Goal: Task Accomplishment & Management: Complete application form

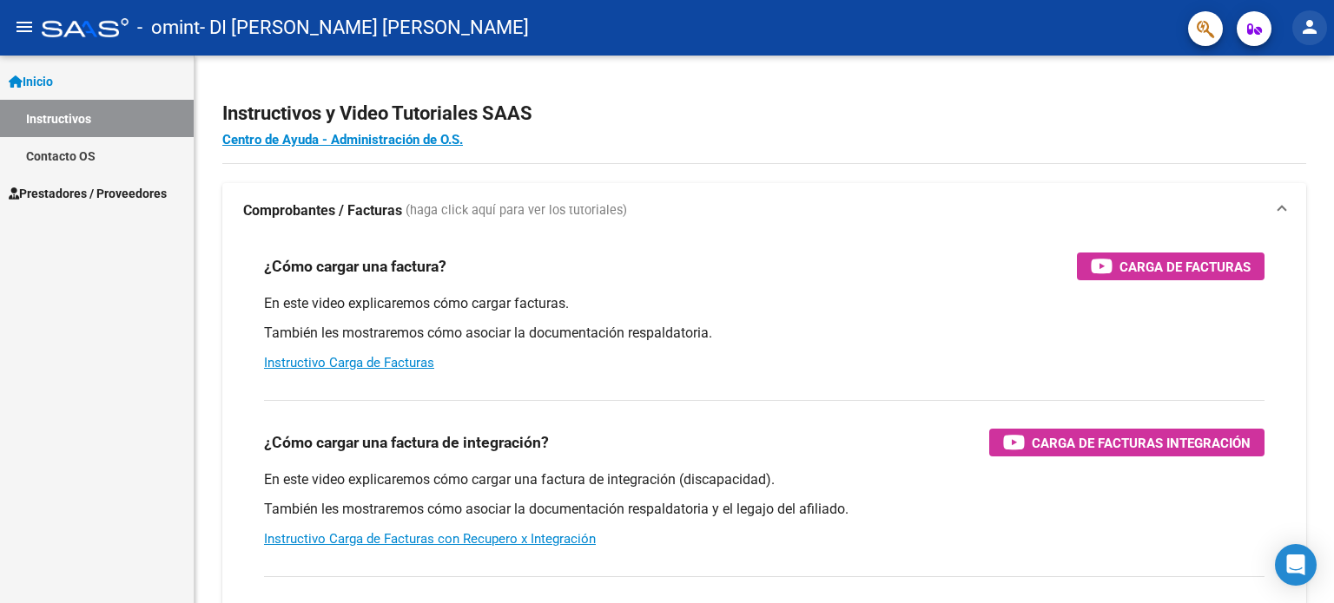
click at [1308, 29] on mat-icon "person" at bounding box center [1309, 26] width 21 height 21
click at [1295, 65] on button "person Mi Perfil" at bounding box center [1274, 73] width 106 height 42
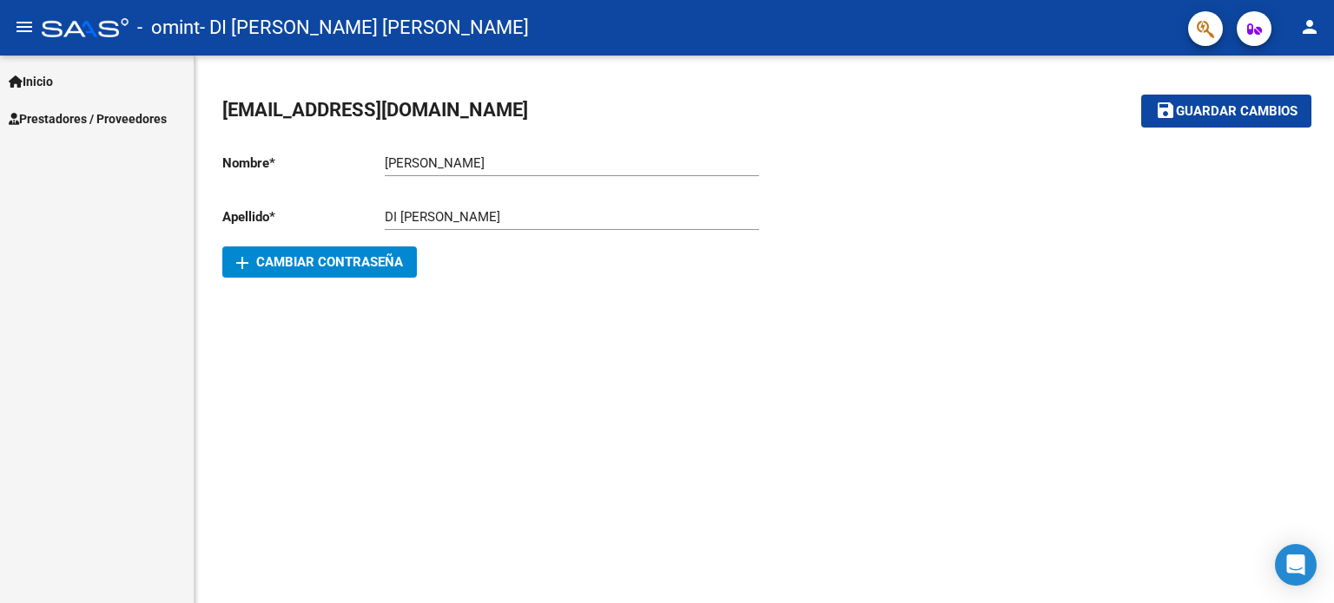
click at [89, 252] on div "Inicio Instructivos Contacto OS Prestadores / Proveedores Facturas - Listado/Ca…" at bounding box center [97, 330] width 194 height 548
click at [21, 20] on mat-icon "menu" at bounding box center [24, 26] width 21 height 21
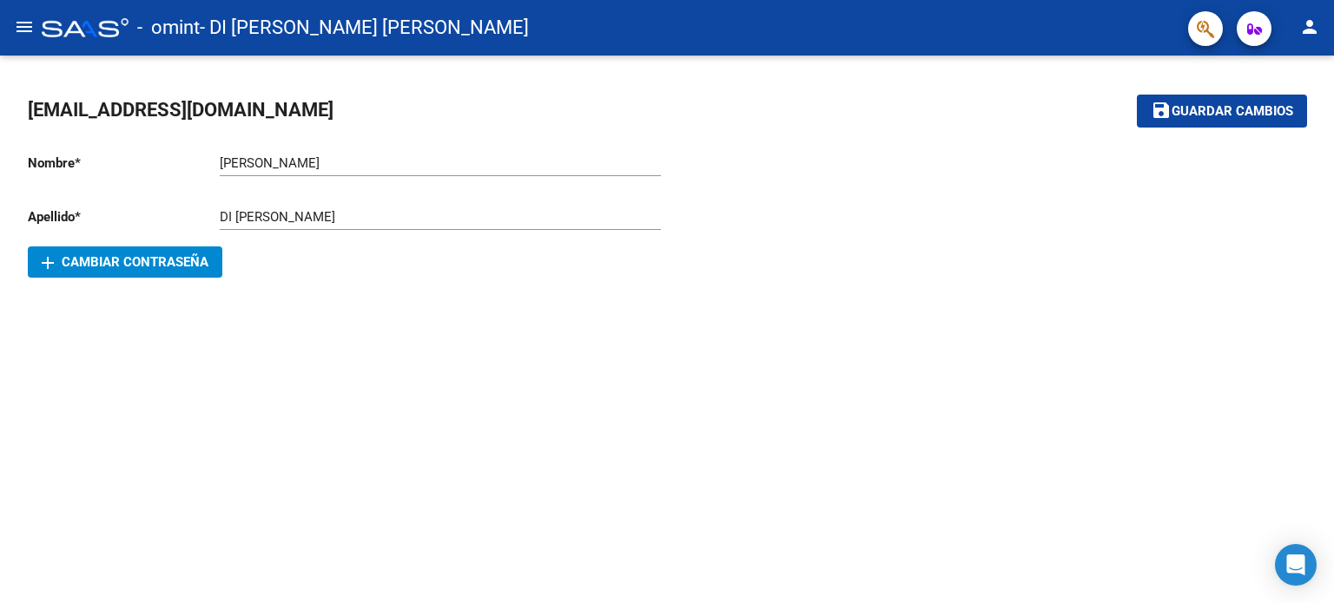
click at [1019, 219] on div at bounding box center [986, 208] width 639 height 139
click at [1254, 25] on icon "button" at bounding box center [1254, 29] width 15 height 13
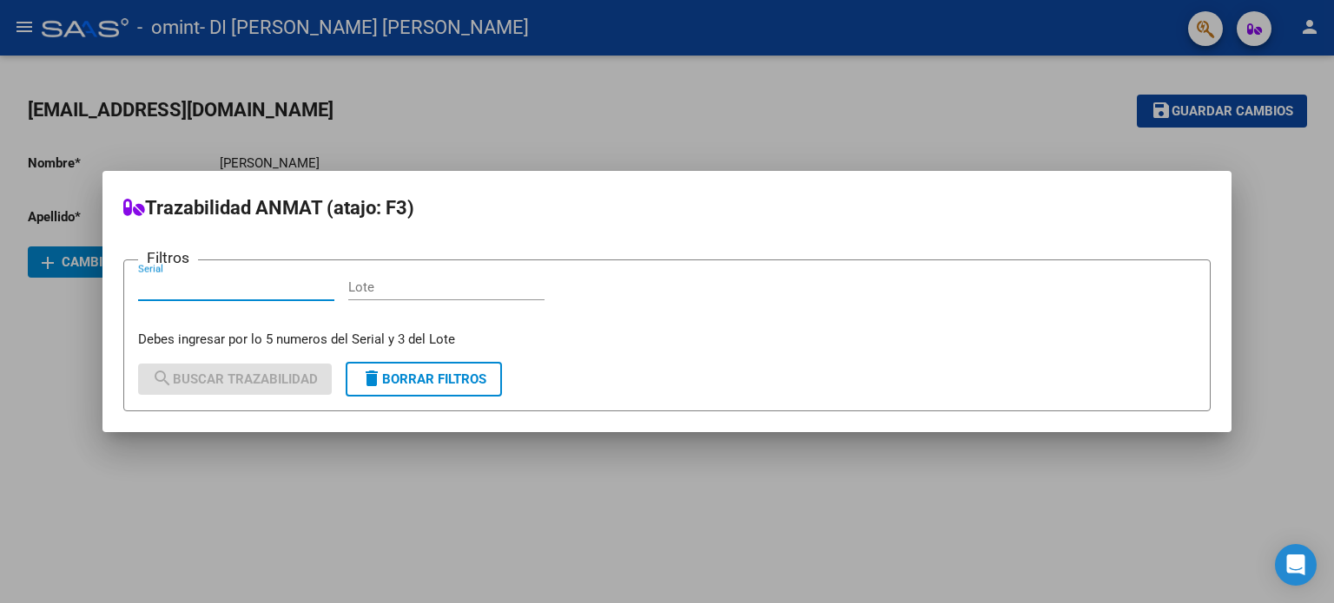
click at [1206, 31] on div at bounding box center [667, 301] width 1334 height 603
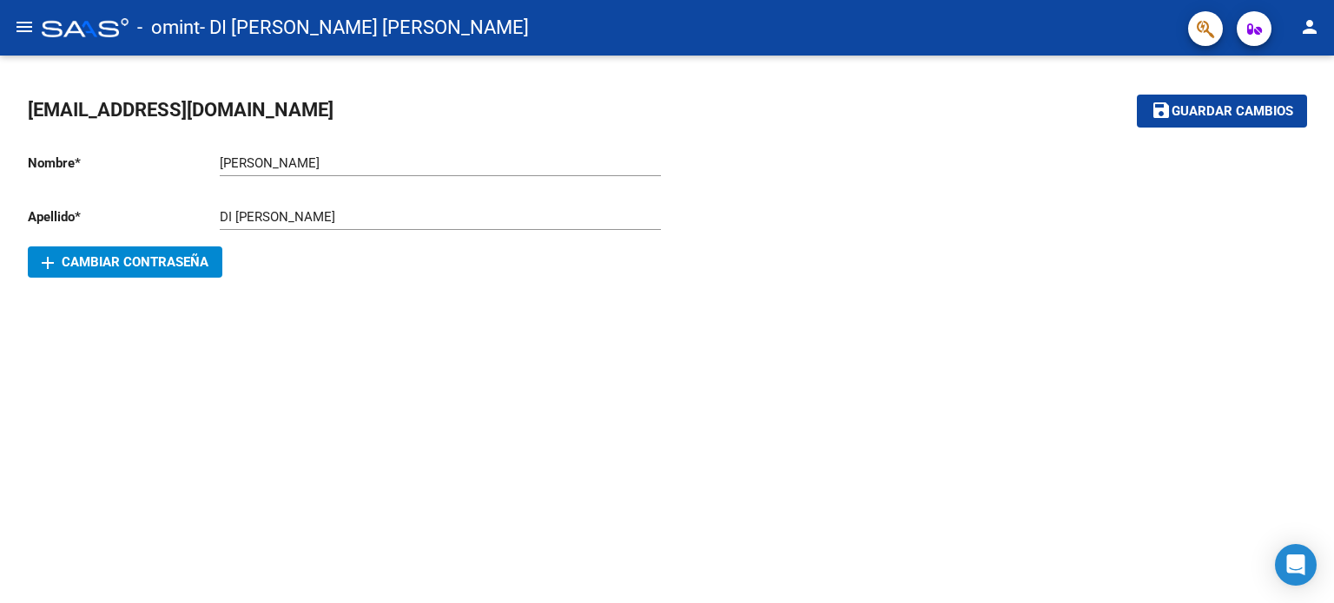
click at [809, 345] on mat-sidenav-content "[EMAIL_ADDRESS][DOMAIN_NAME] save Guardar cambios Nombre * [PERSON_NAME] nombre…" at bounding box center [667, 330] width 1334 height 548
click at [23, 21] on mat-icon "menu" at bounding box center [24, 26] width 21 height 21
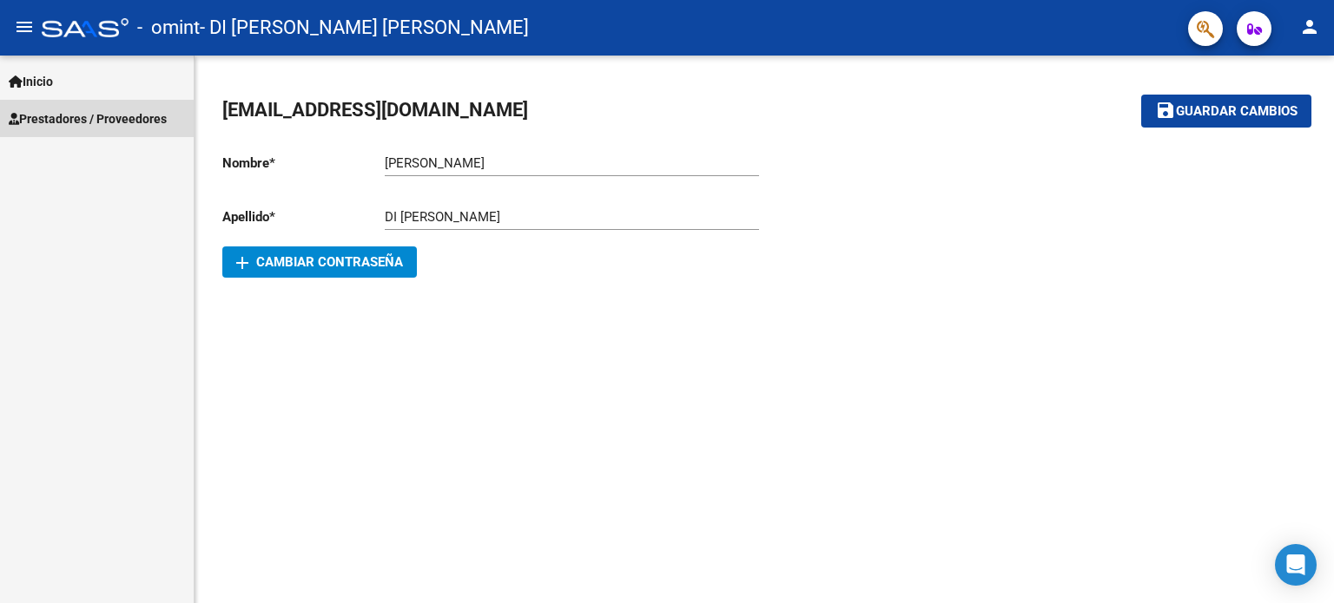
click at [72, 118] on span "Prestadores / Proveedores" at bounding box center [88, 118] width 158 height 19
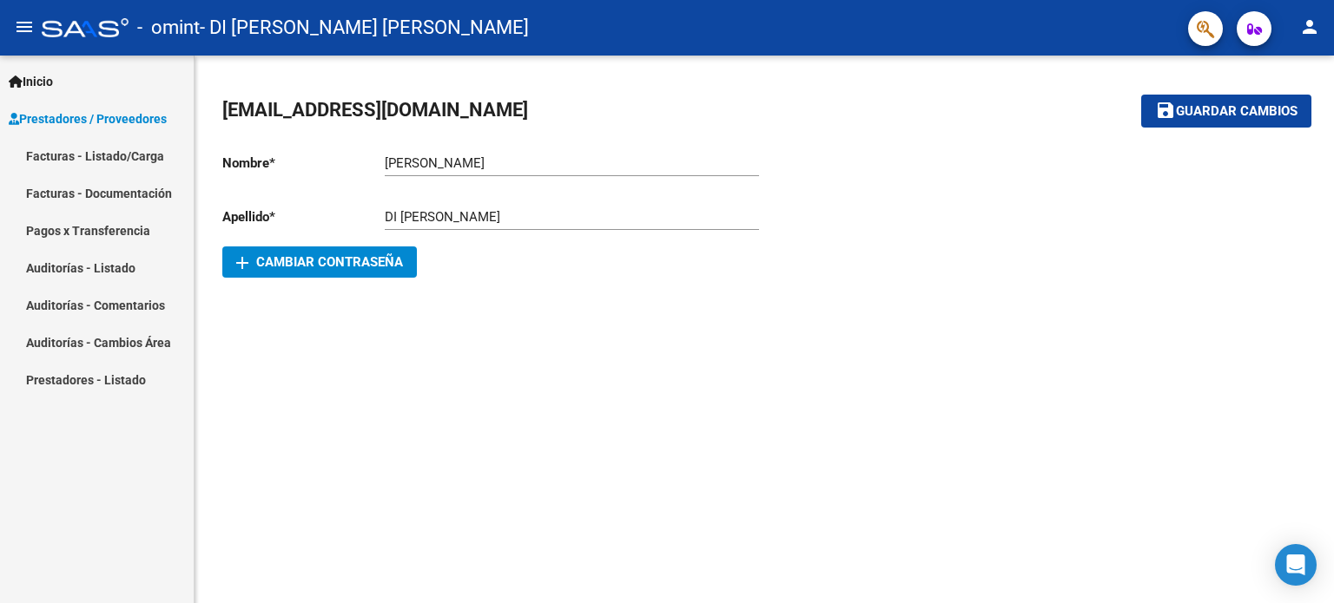
click at [97, 152] on link "Facturas - Listado/Carga" at bounding box center [97, 155] width 194 height 37
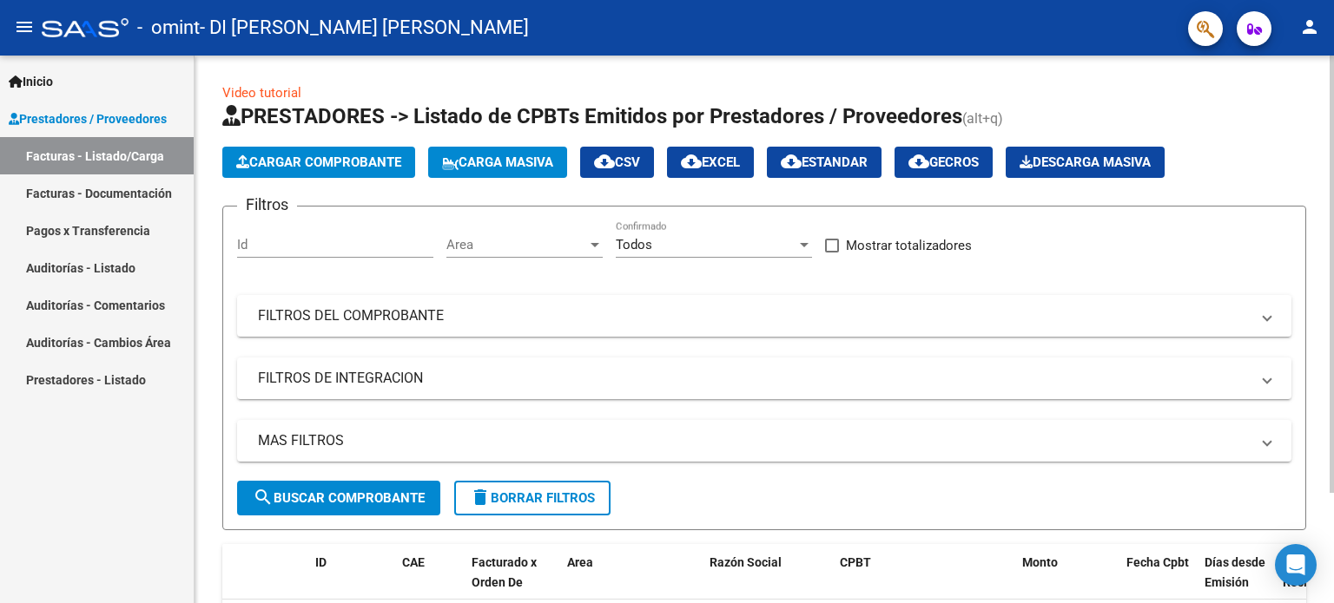
click at [278, 239] on input "Id" at bounding box center [335, 245] width 196 height 16
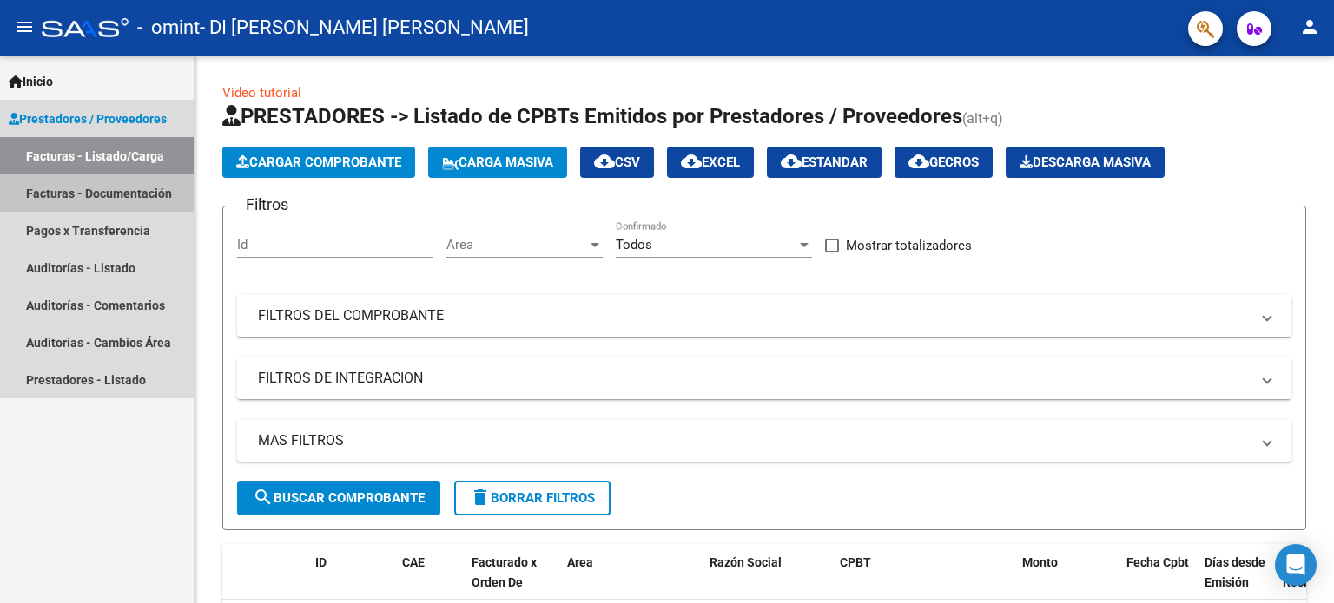
click at [97, 193] on link "Facturas - Documentación" at bounding box center [97, 193] width 194 height 37
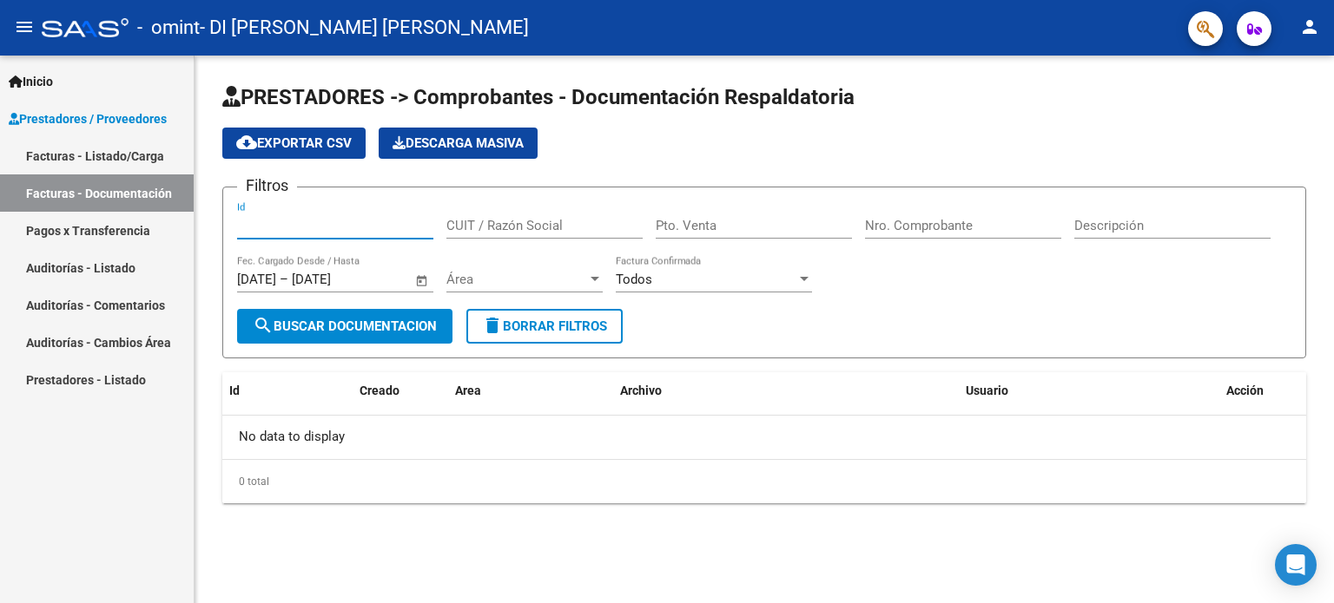
click at [274, 220] on input "Id" at bounding box center [335, 226] width 196 height 16
type input "-1"
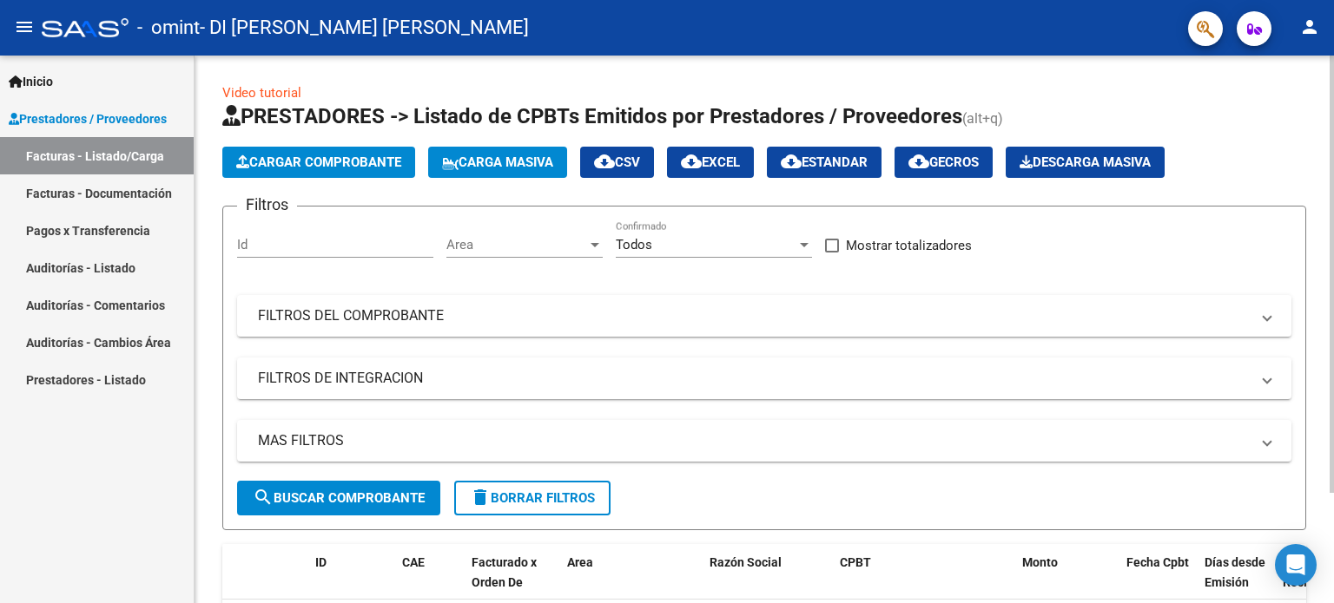
click at [348, 157] on span "Cargar Comprobante" at bounding box center [318, 163] width 165 height 16
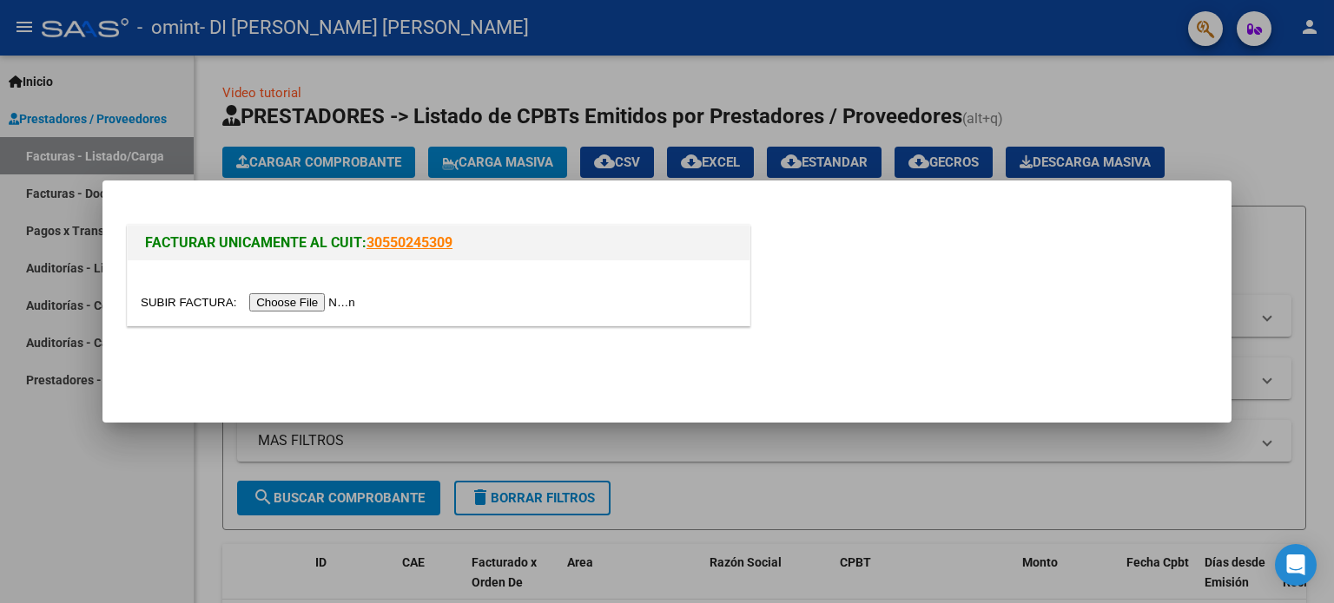
click at [312, 301] on input "file" at bounding box center [251, 302] width 220 height 18
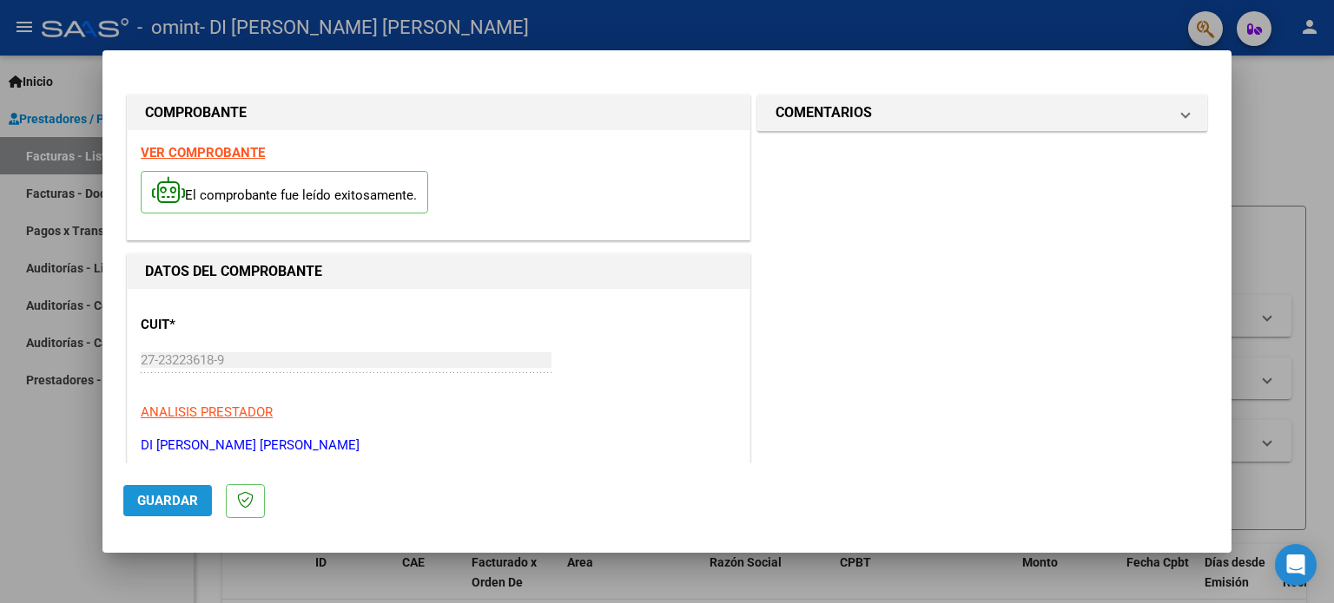
click at [170, 504] on span "Guardar" at bounding box center [167, 501] width 61 height 16
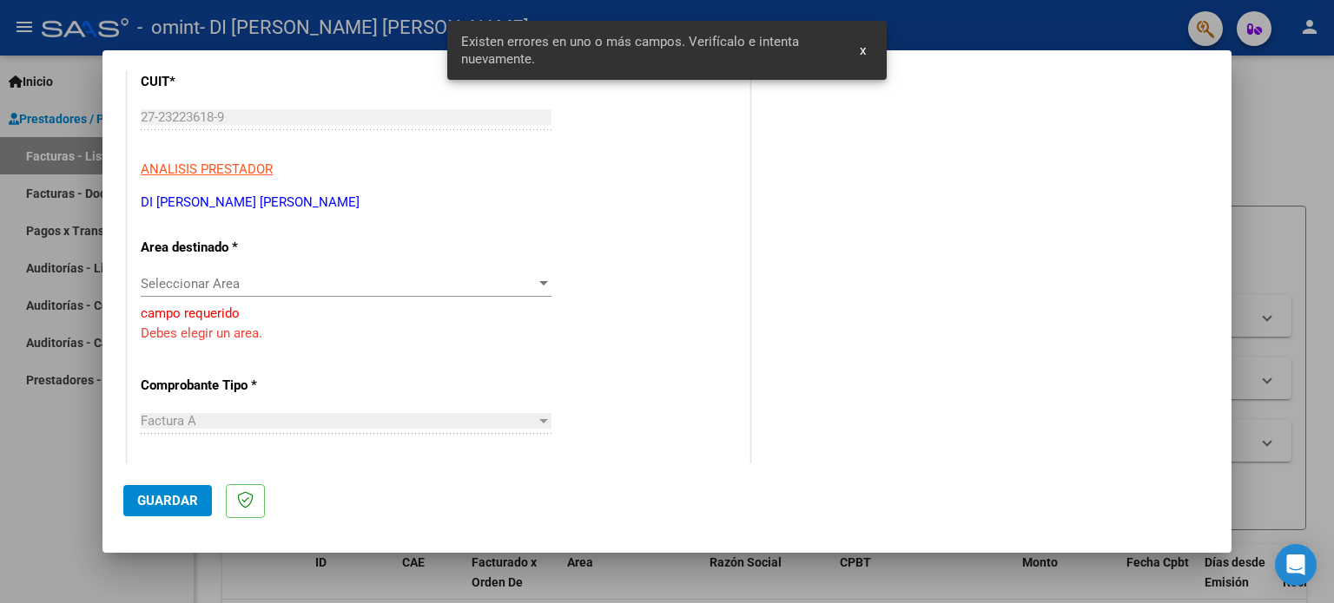
scroll to position [250, 0]
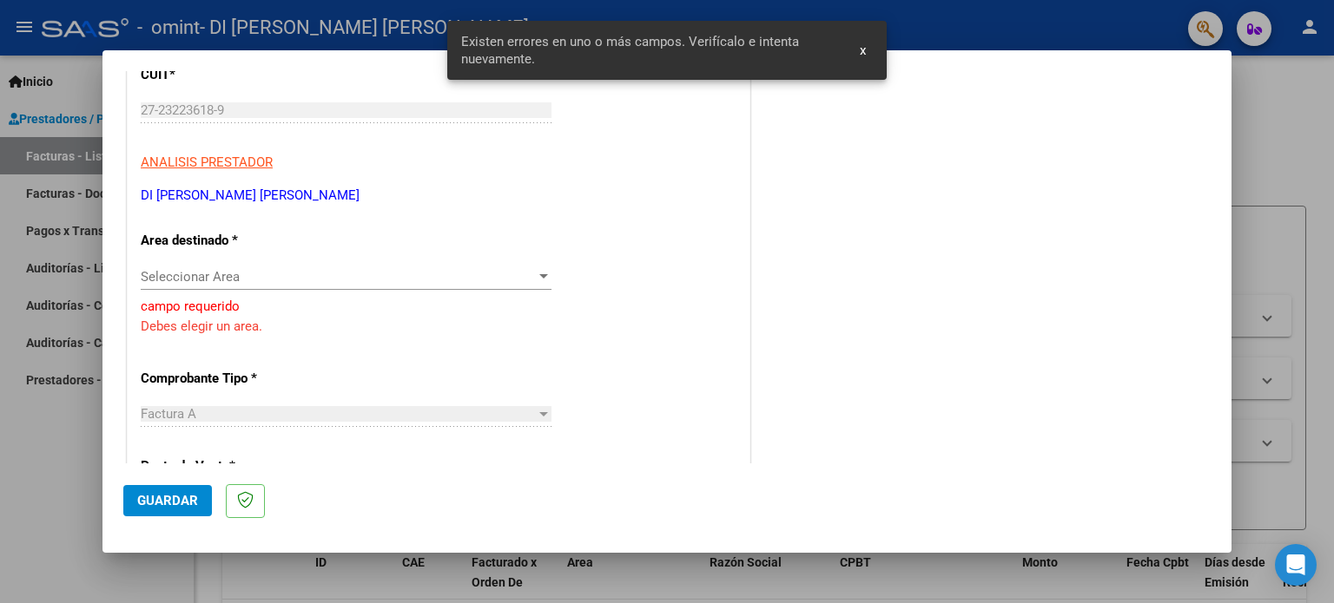
click at [540, 270] on div at bounding box center [544, 277] width 16 height 14
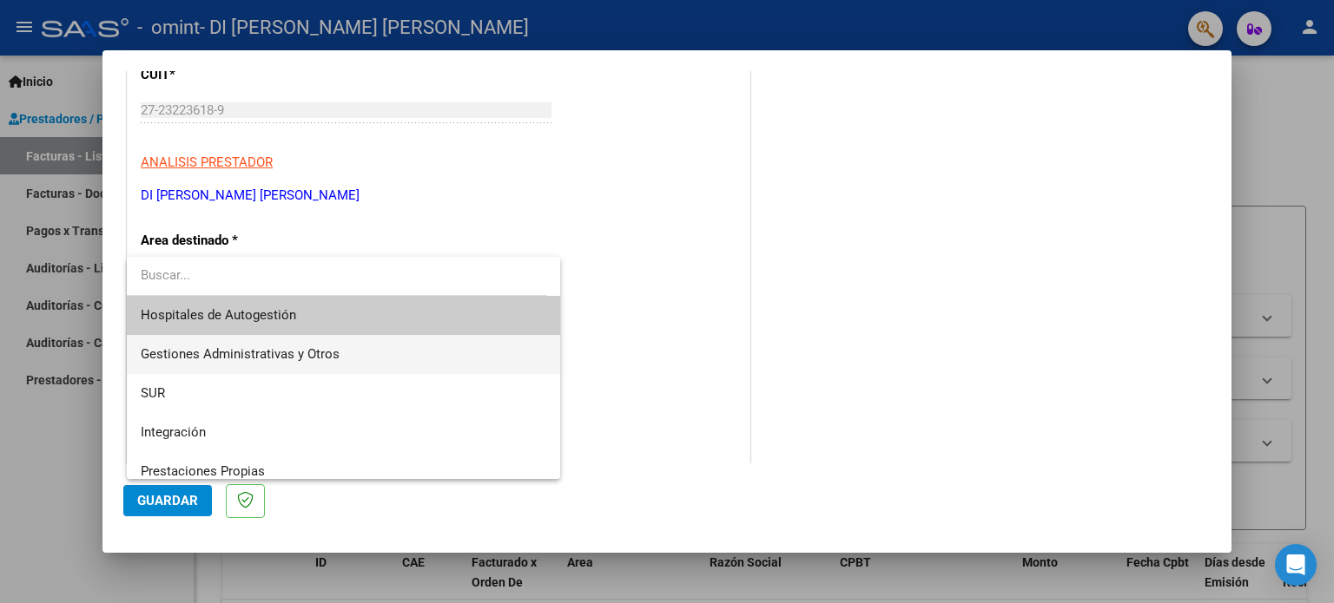
scroll to position [87, 0]
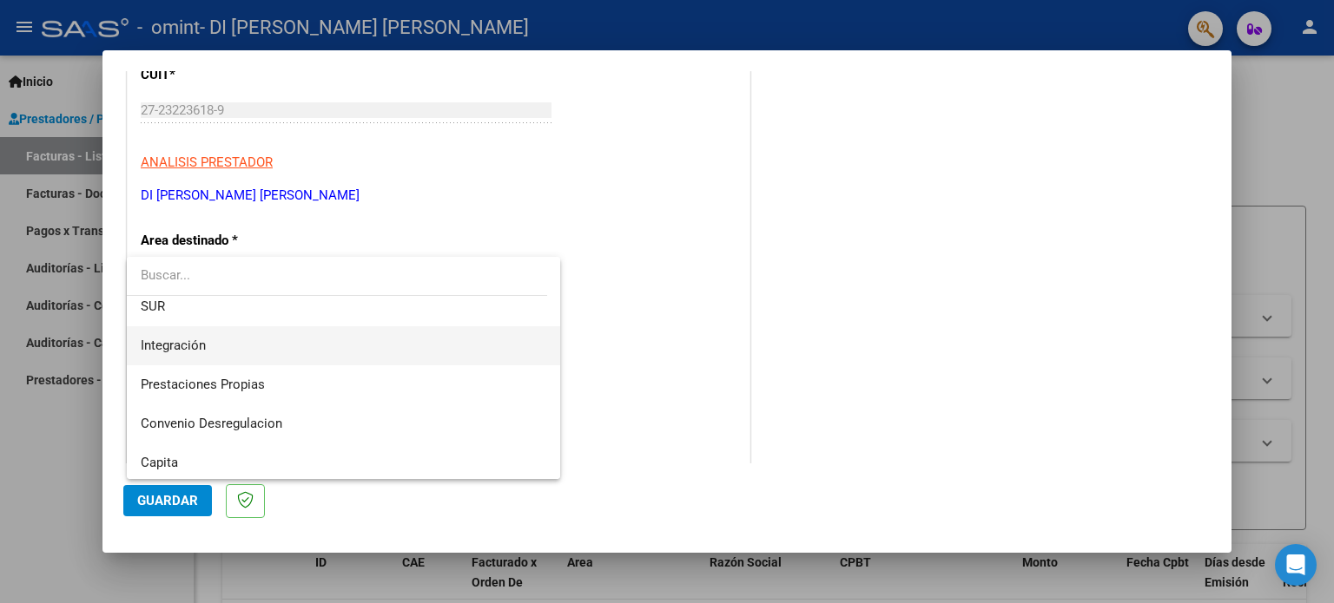
click at [315, 353] on span "Integración" at bounding box center [344, 345] width 406 height 39
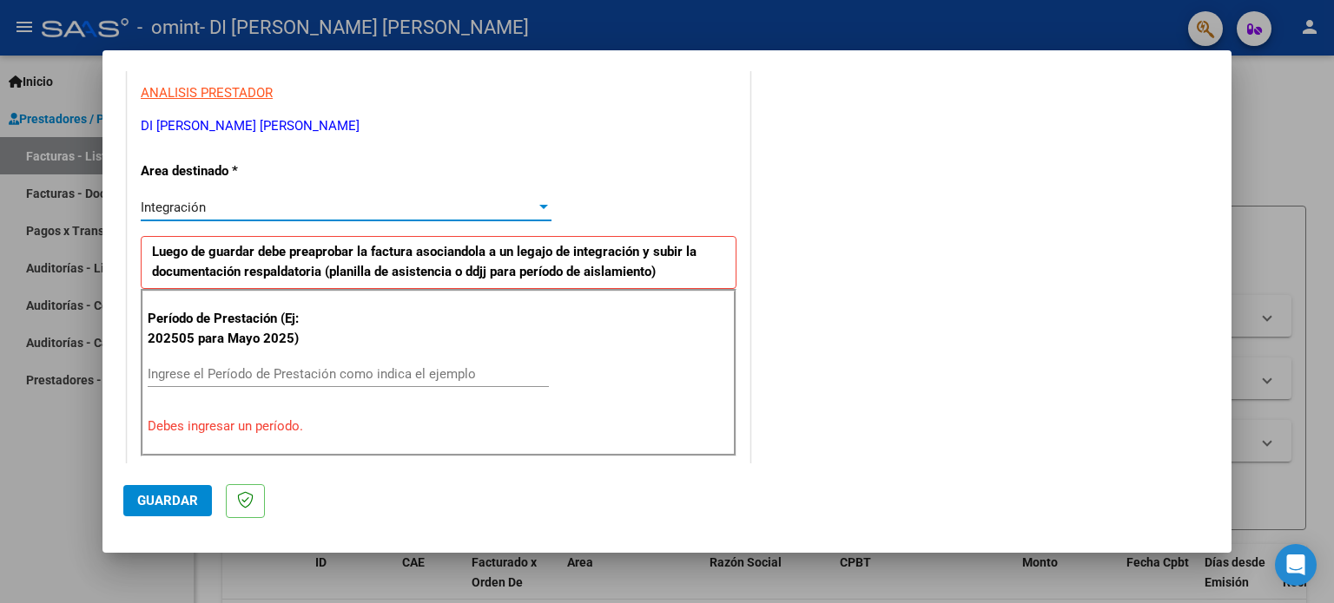
scroll to position [337, 0]
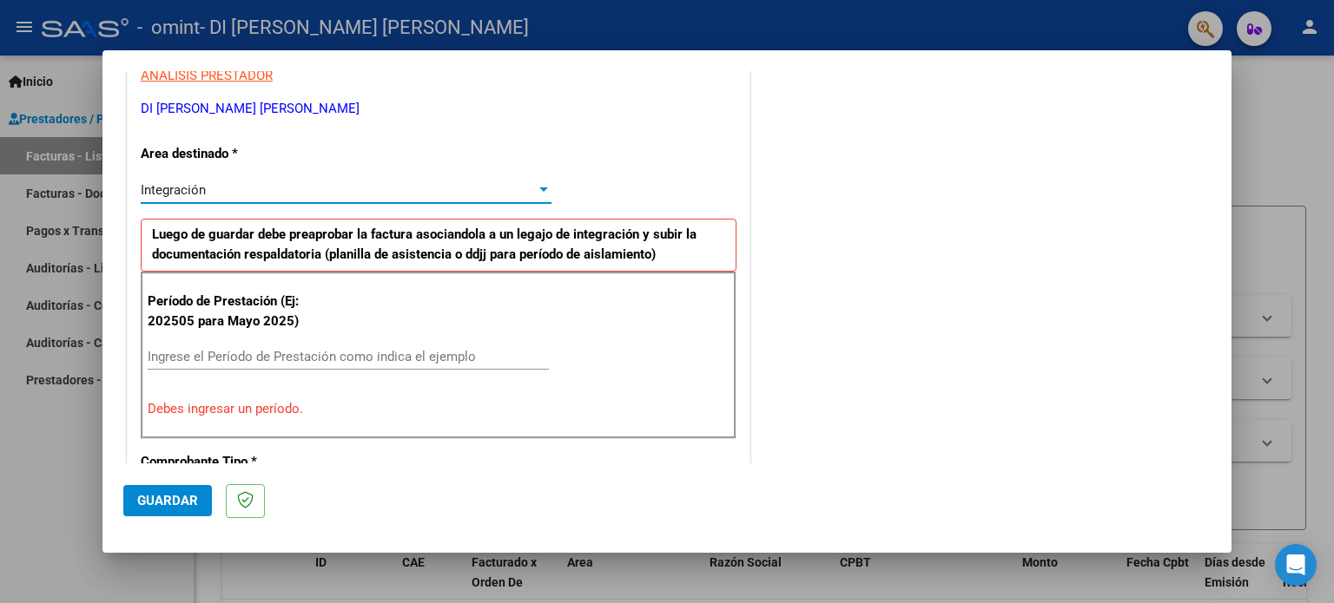
click at [228, 354] on input "Ingrese el Período de Prestación como indica el ejemplo" at bounding box center [348, 357] width 401 height 16
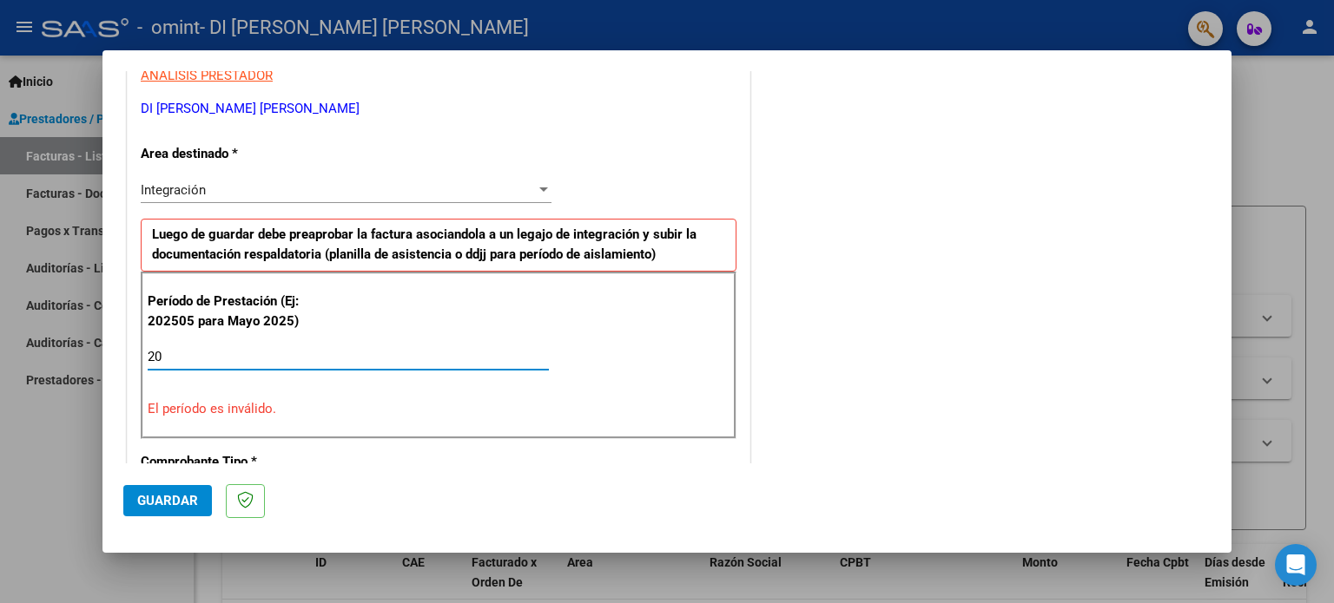
type input "2"
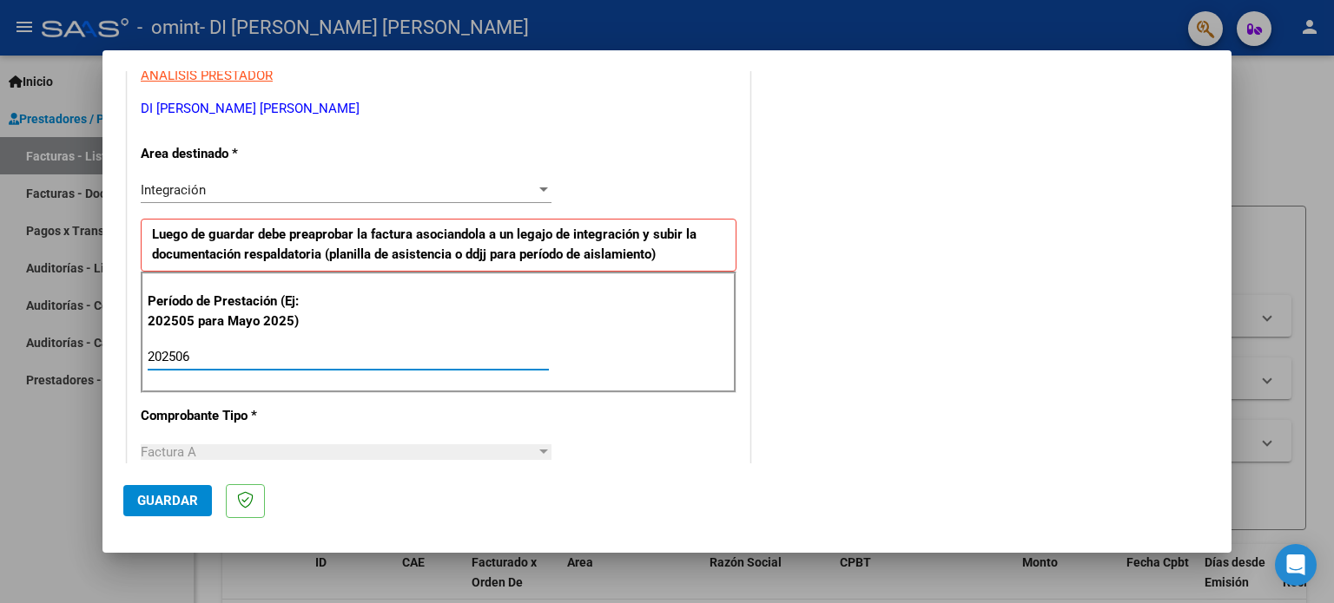
type input "202506"
click at [539, 450] on div at bounding box center [543, 452] width 9 height 4
click at [204, 445] on div "Factura A" at bounding box center [338, 453] width 395 height 16
click at [542, 451] on div at bounding box center [543, 452] width 9 height 4
click at [167, 501] on span "Guardar" at bounding box center [167, 501] width 61 height 16
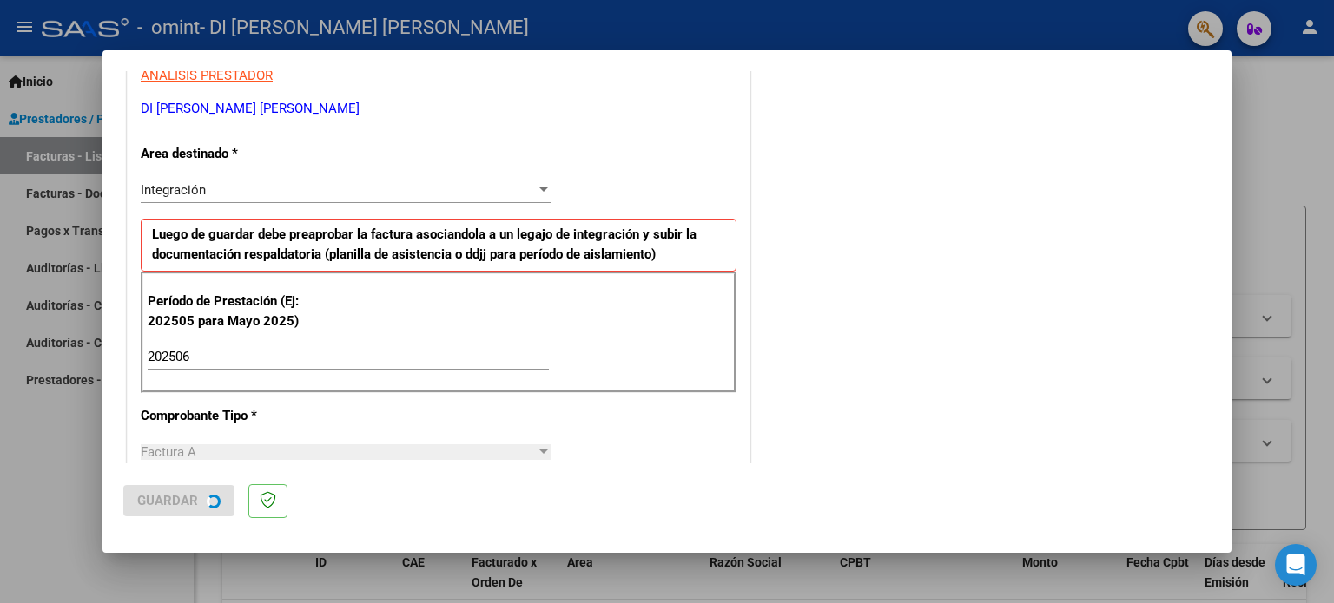
scroll to position [0, 0]
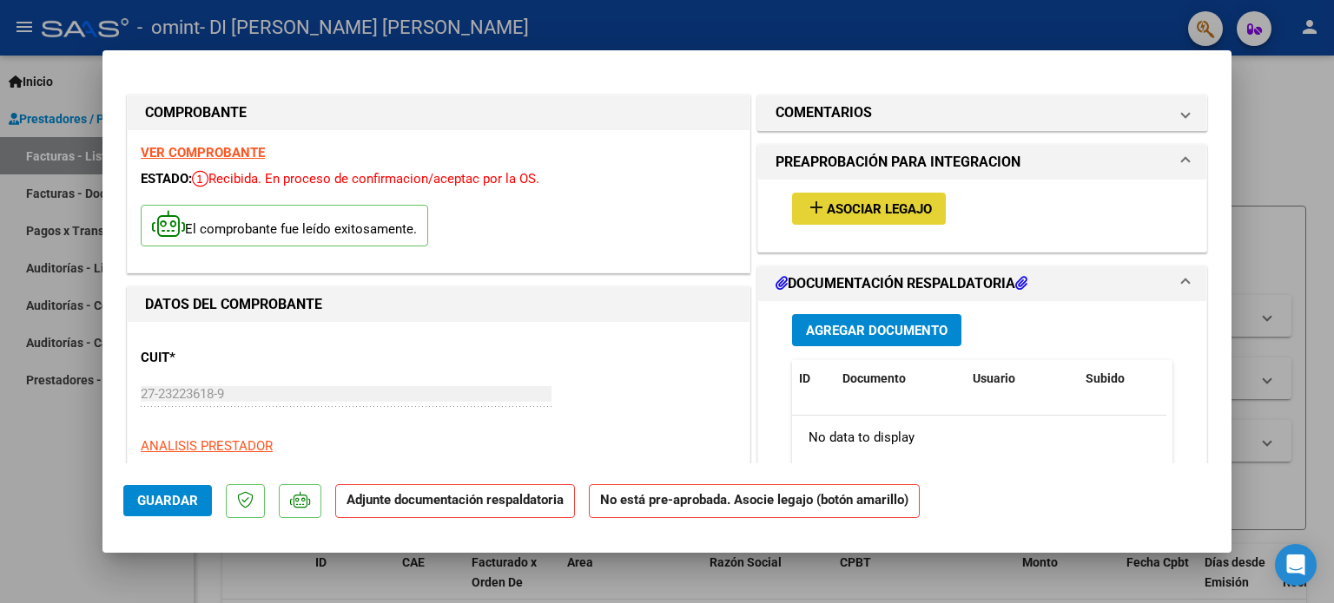
click at [879, 208] on span "Asociar Legajo" at bounding box center [879, 209] width 105 height 16
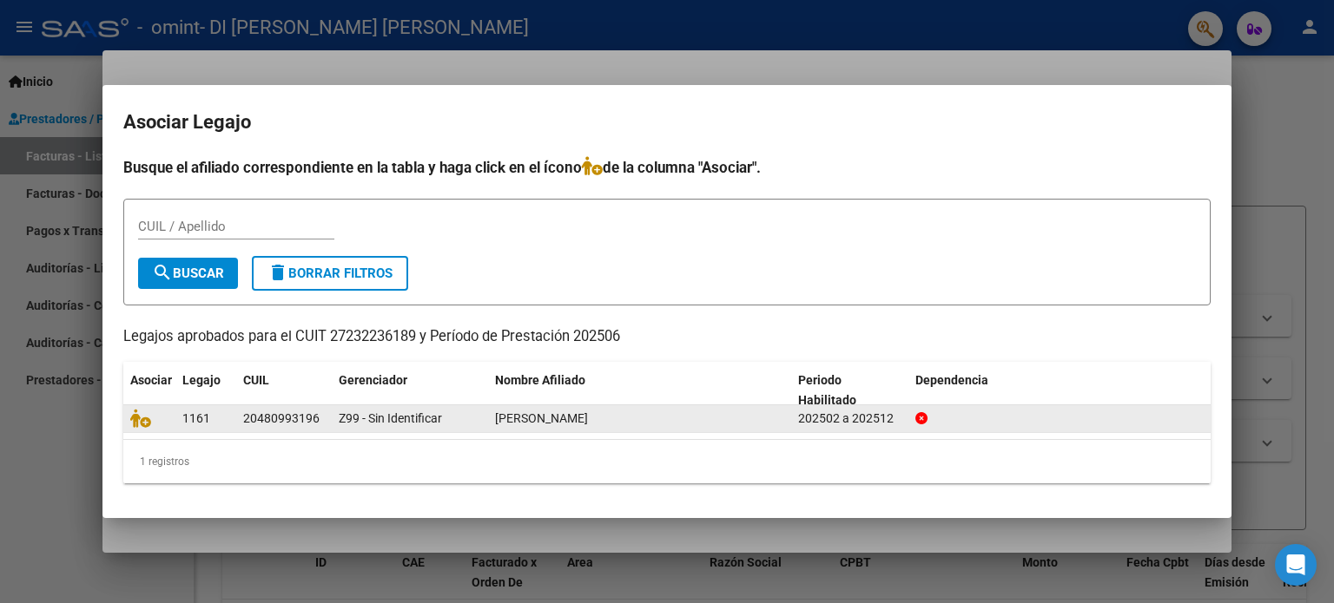
click at [287, 427] on div "20480993196" at bounding box center [281, 419] width 76 height 20
click at [257, 423] on div "20480993196" at bounding box center [281, 419] width 76 height 20
click at [142, 418] on icon at bounding box center [140, 418] width 21 height 19
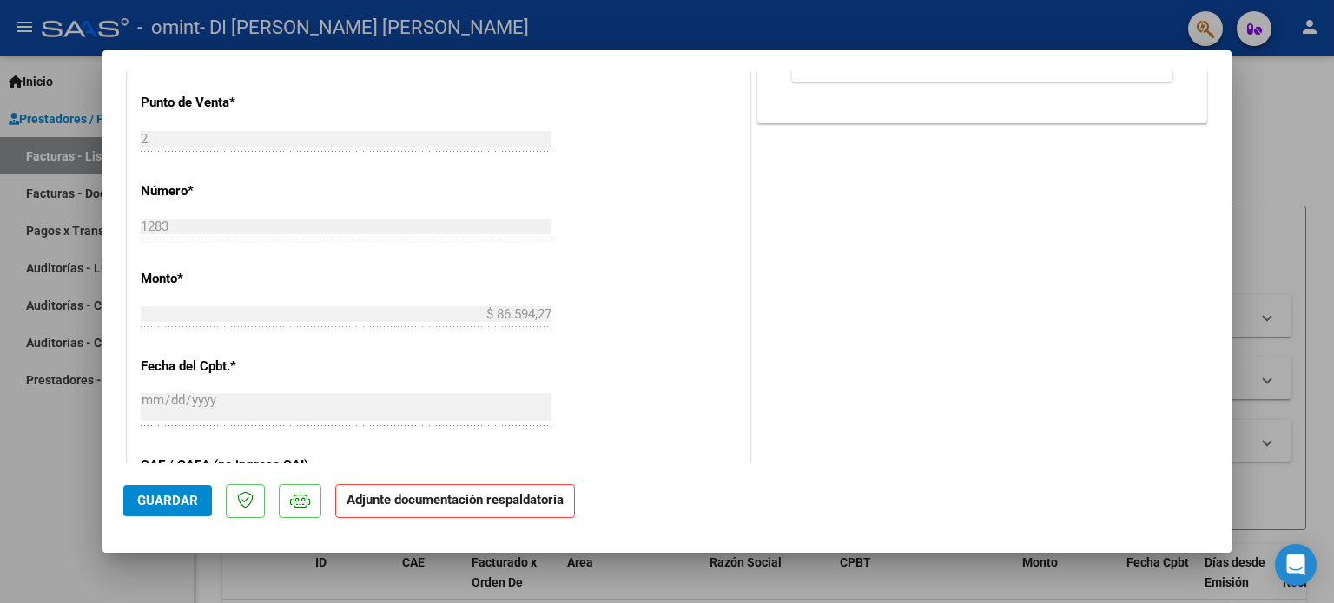
scroll to position [781, 0]
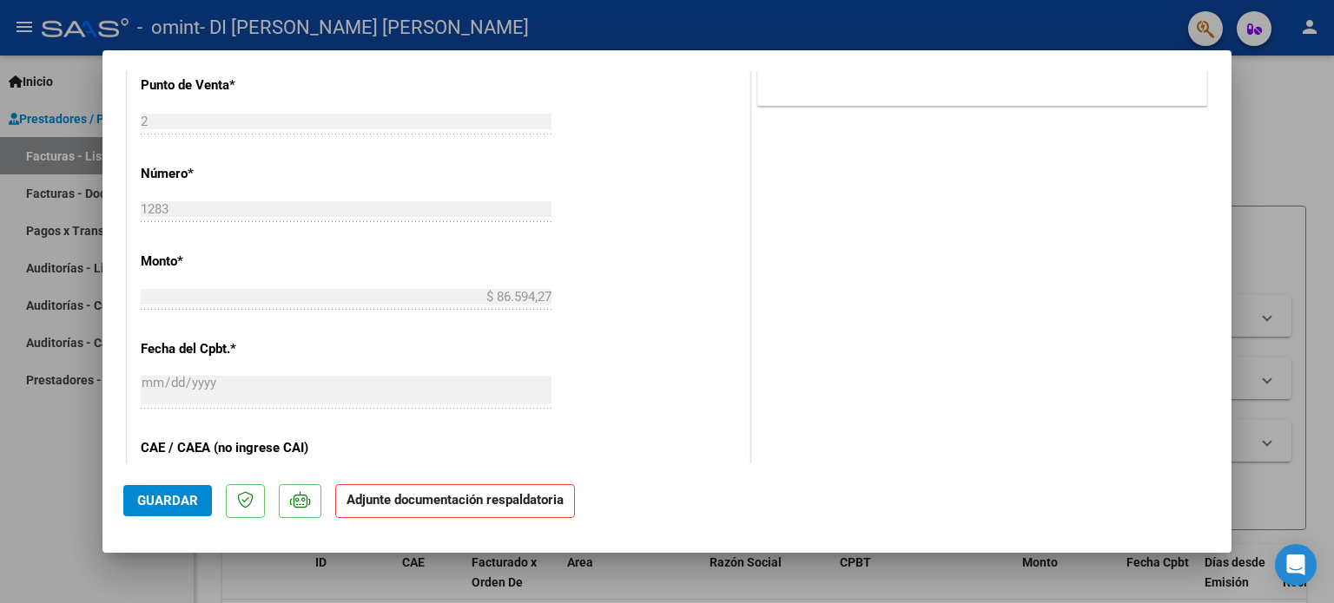
click at [521, 506] on strong "Adjunte documentación respaldatoria" at bounding box center [454, 500] width 217 height 16
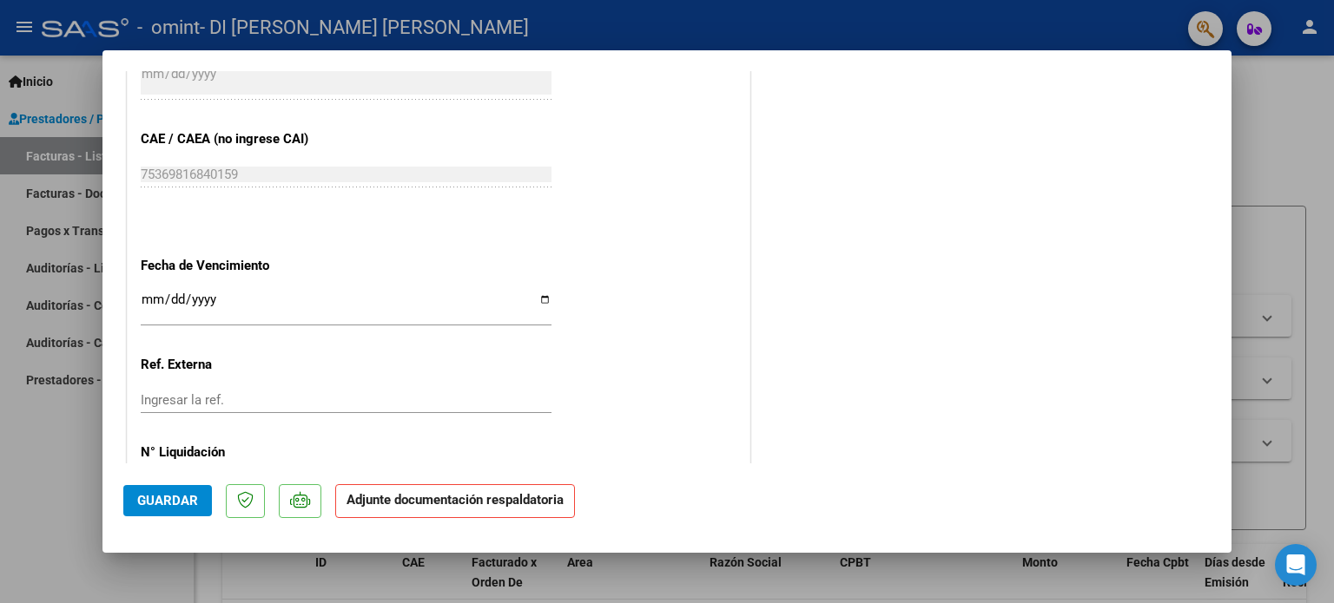
scroll to position [1160, 0]
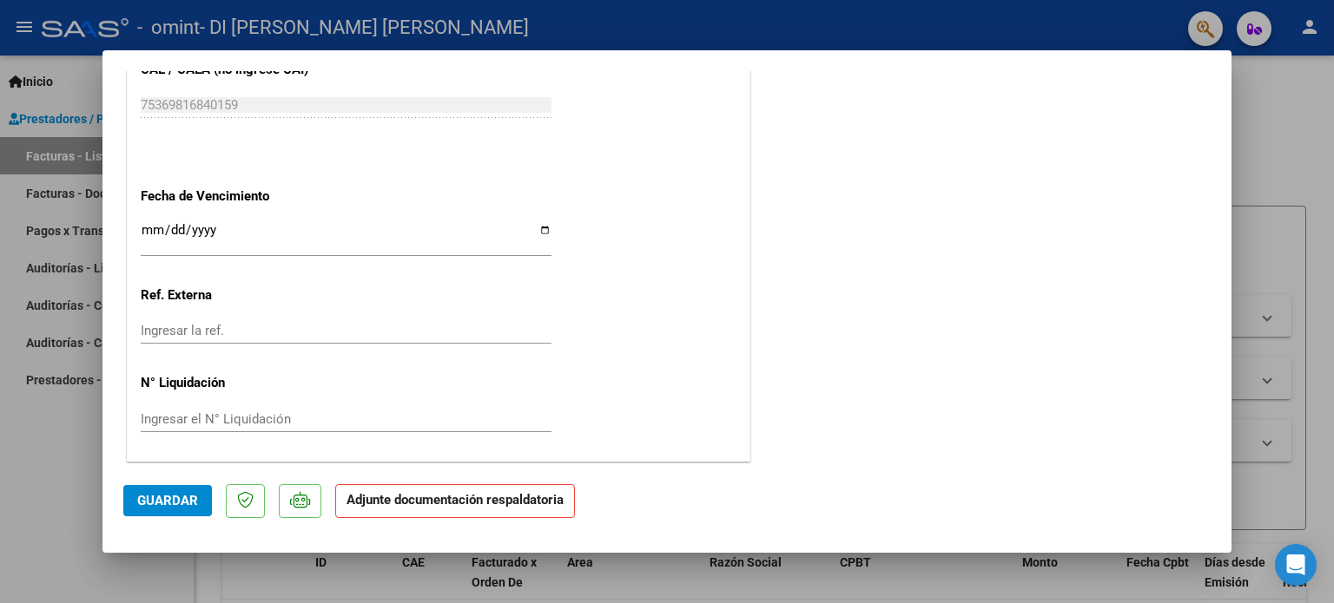
click at [399, 505] on strong "Adjunte documentación respaldatoria" at bounding box center [454, 500] width 217 height 16
click at [413, 506] on strong "Adjunte documentación respaldatoria" at bounding box center [454, 500] width 217 height 16
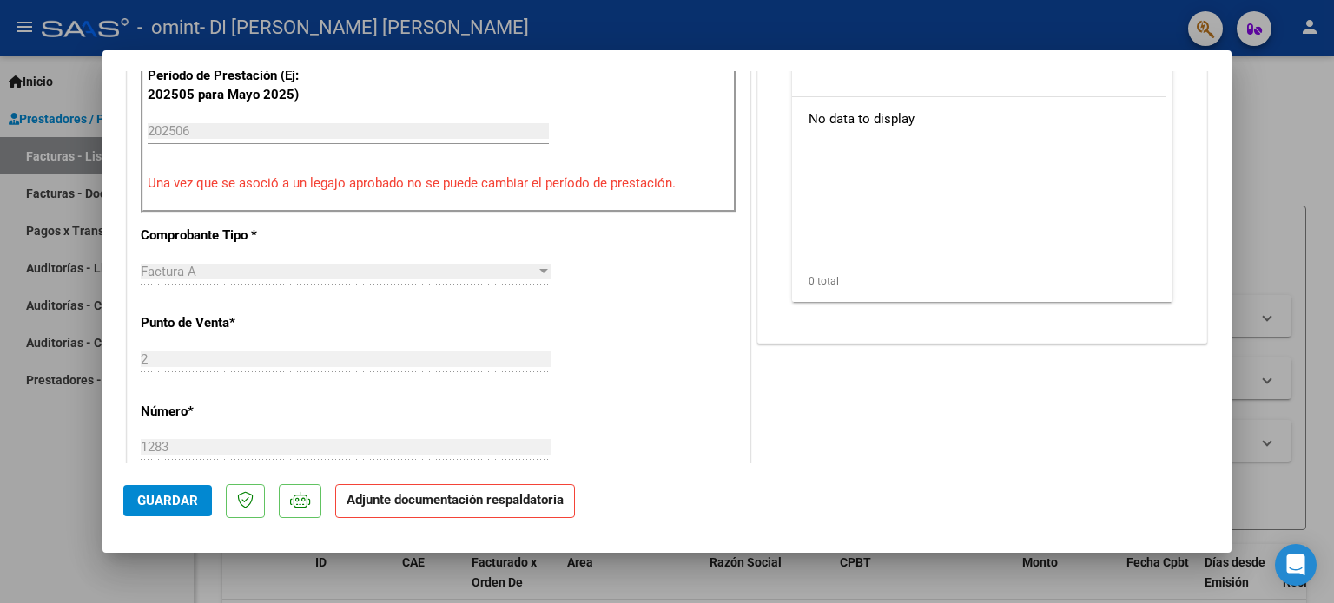
scroll to position [465, 0]
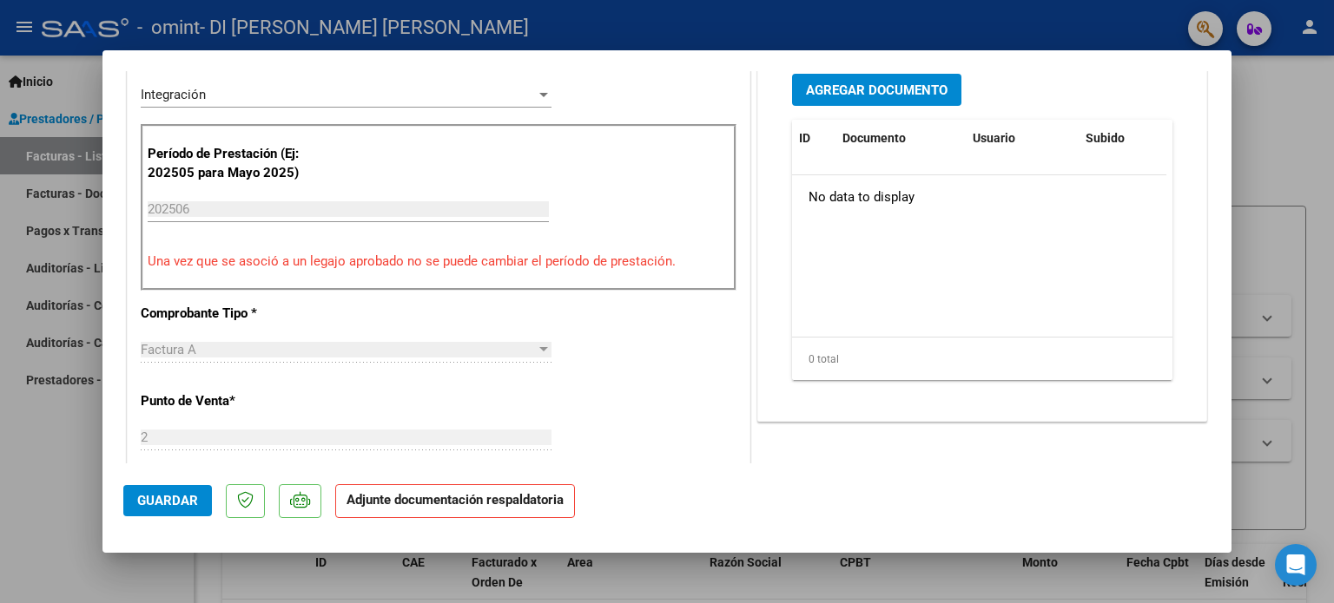
click at [906, 82] on span "Agregar Documento" at bounding box center [877, 90] width 142 height 16
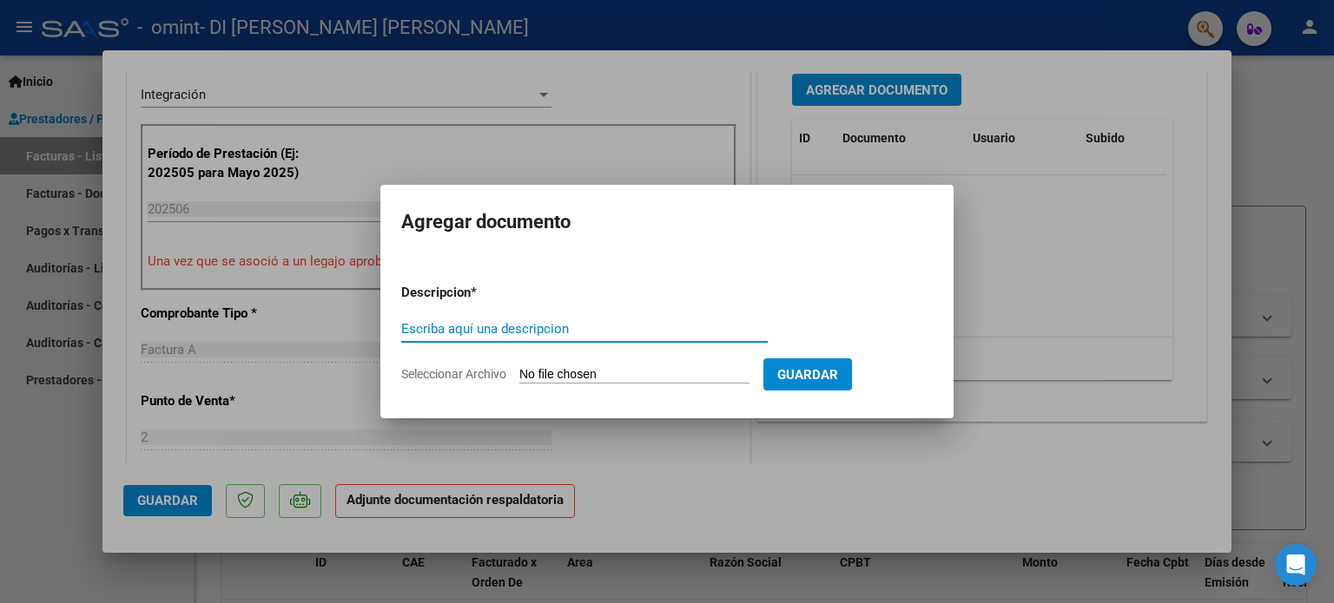
click at [489, 326] on input "Escriba aquí una descripcion" at bounding box center [584, 329] width 366 height 16
type input "P"
type input "ASISTENCIA"
click at [834, 373] on span "Guardar" at bounding box center [807, 375] width 61 height 16
click at [727, 379] on input "Seleccionar Archivo" at bounding box center [634, 375] width 230 height 16
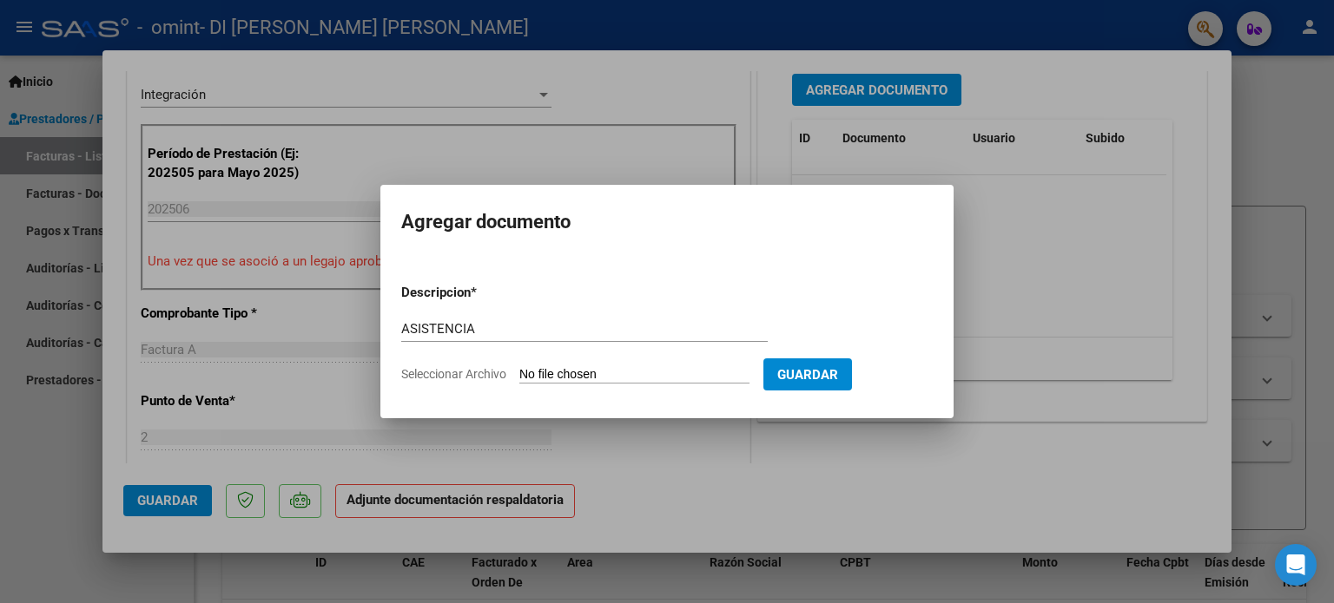
type input "C:\fakepath\ASISTENCIA JUNIO.pdf"
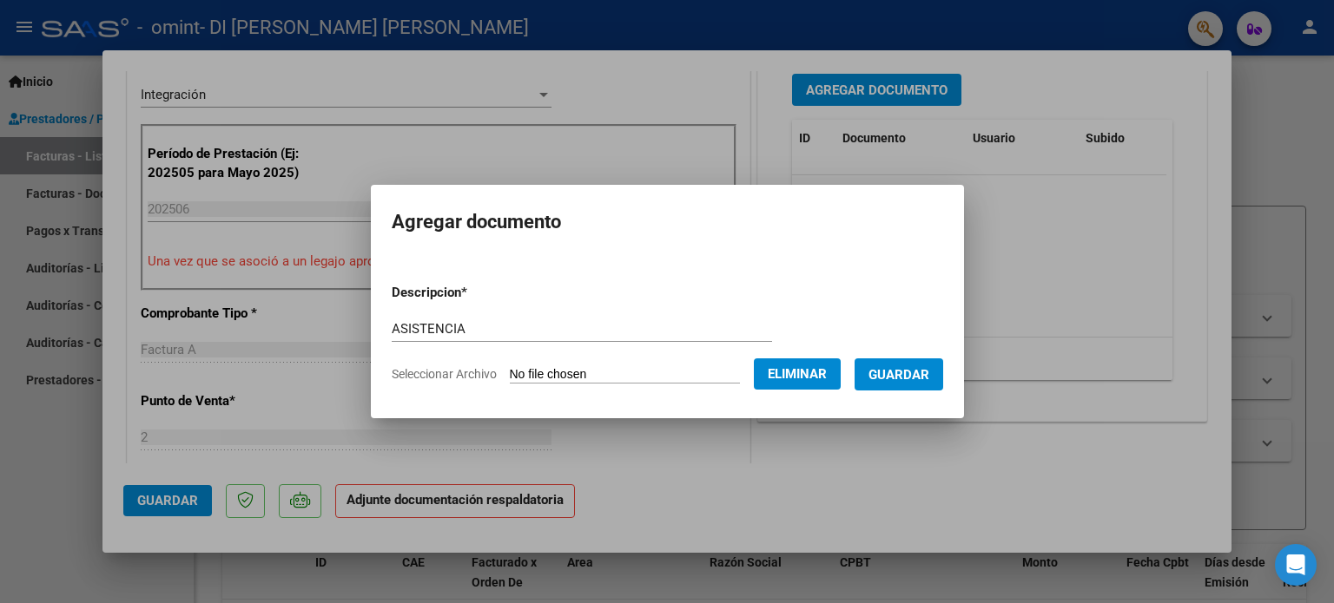
click at [915, 374] on span "Guardar" at bounding box center [898, 375] width 61 height 16
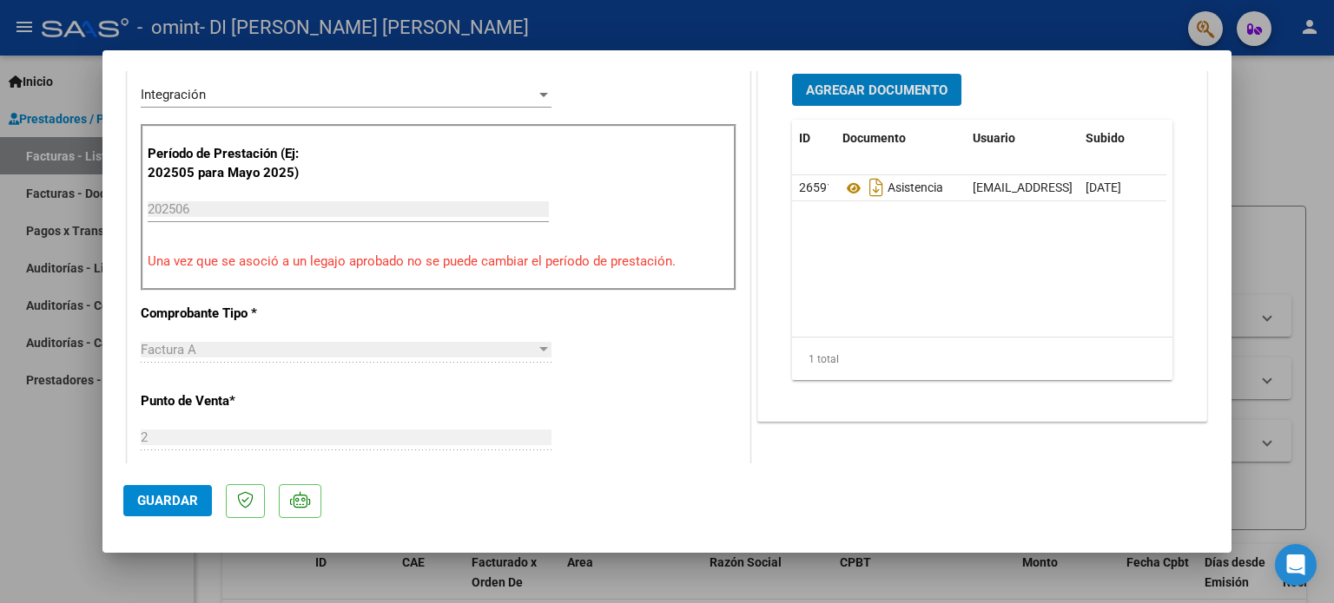
click at [175, 503] on span "Guardar" at bounding box center [167, 501] width 61 height 16
click at [1275, 118] on div at bounding box center [667, 301] width 1334 height 603
type input "$ 0,00"
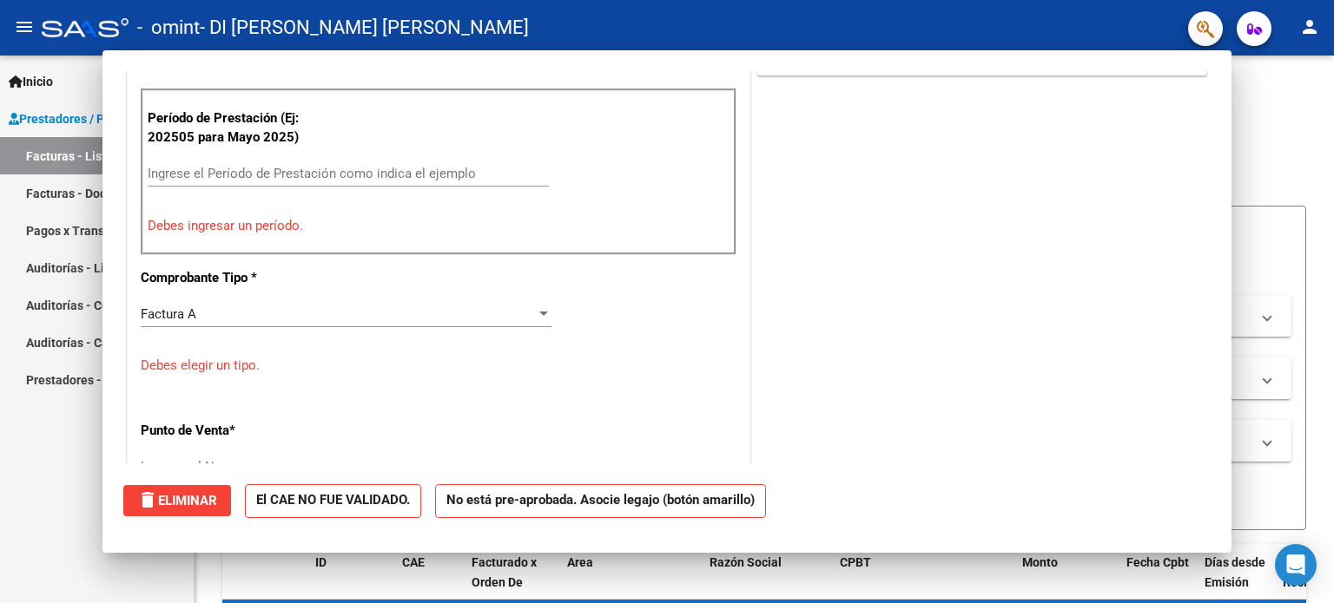
scroll to position [0, 0]
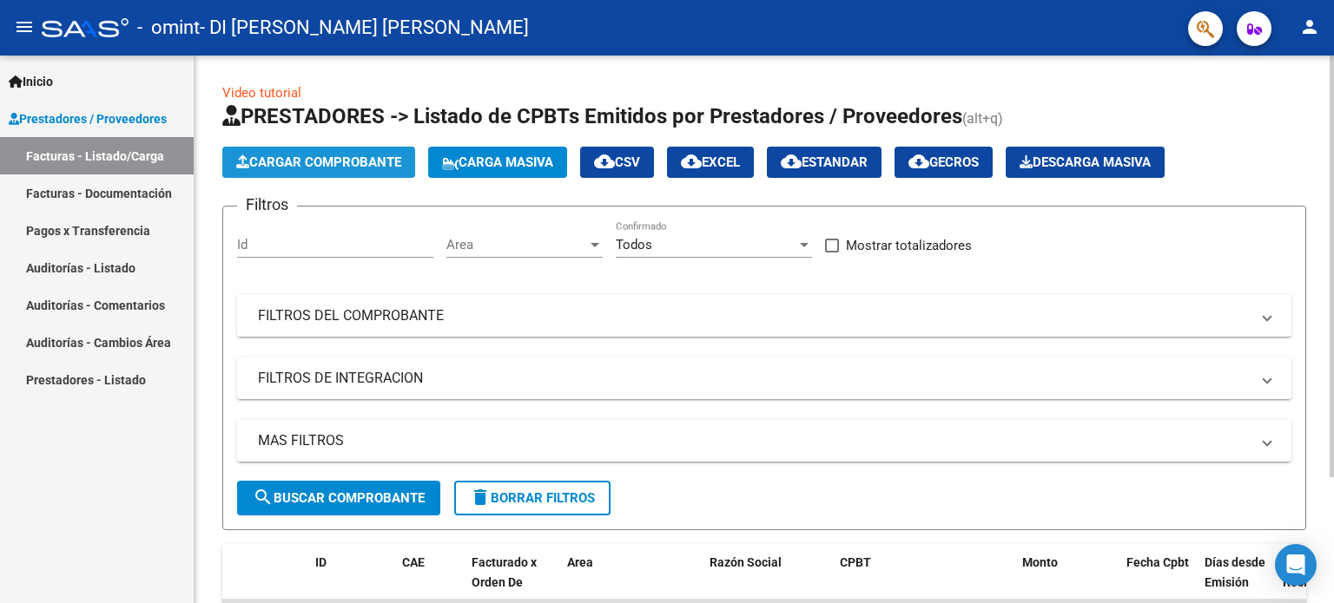
click at [337, 160] on span "Cargar Comprobante" at bounding box center [318, 163] width 165 height 16
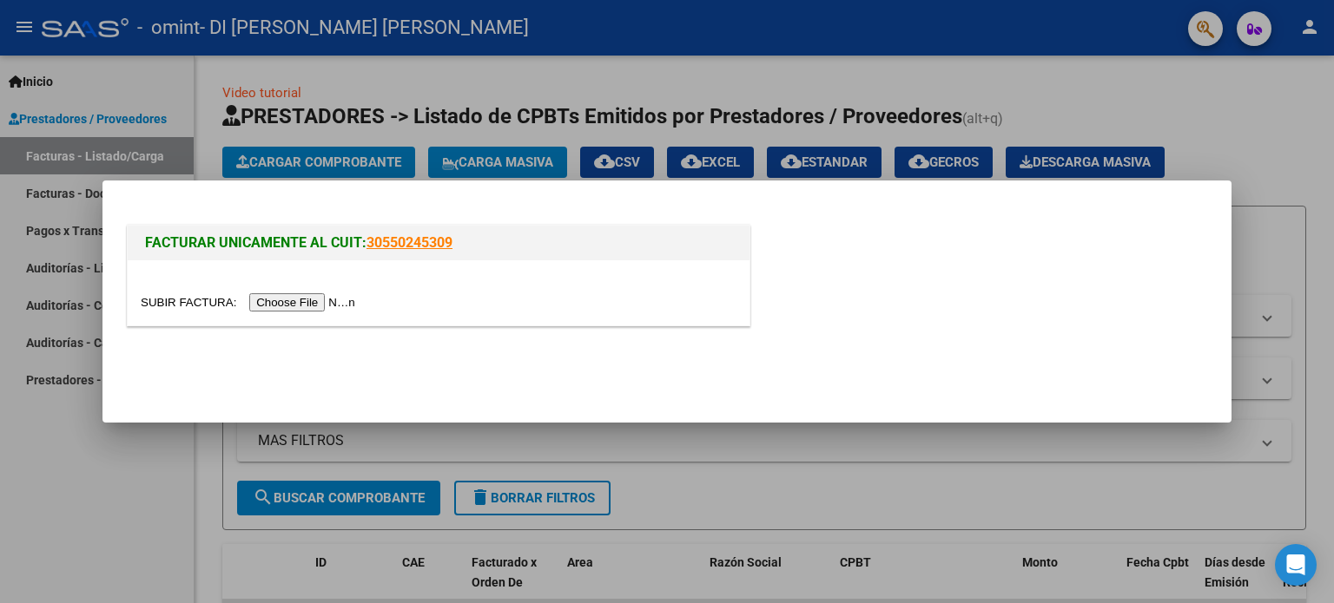
click at [323, 299] on input "file" at bounding box center [251, 302] width 220 height 18
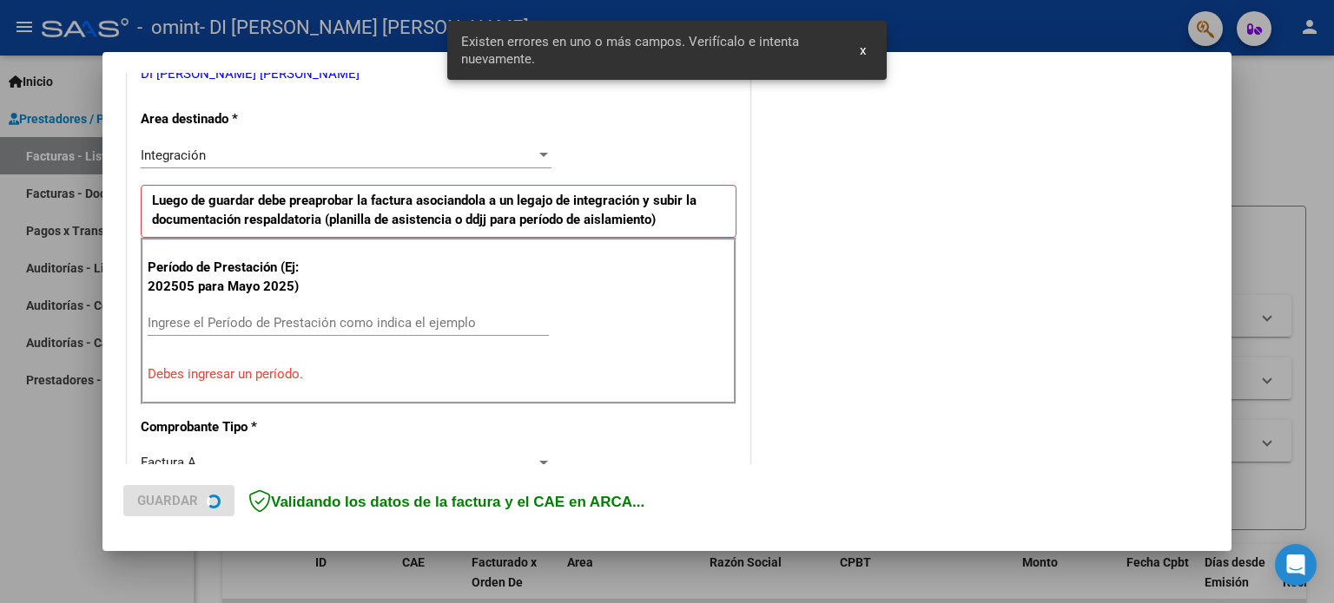
scroll to position [374, 0]
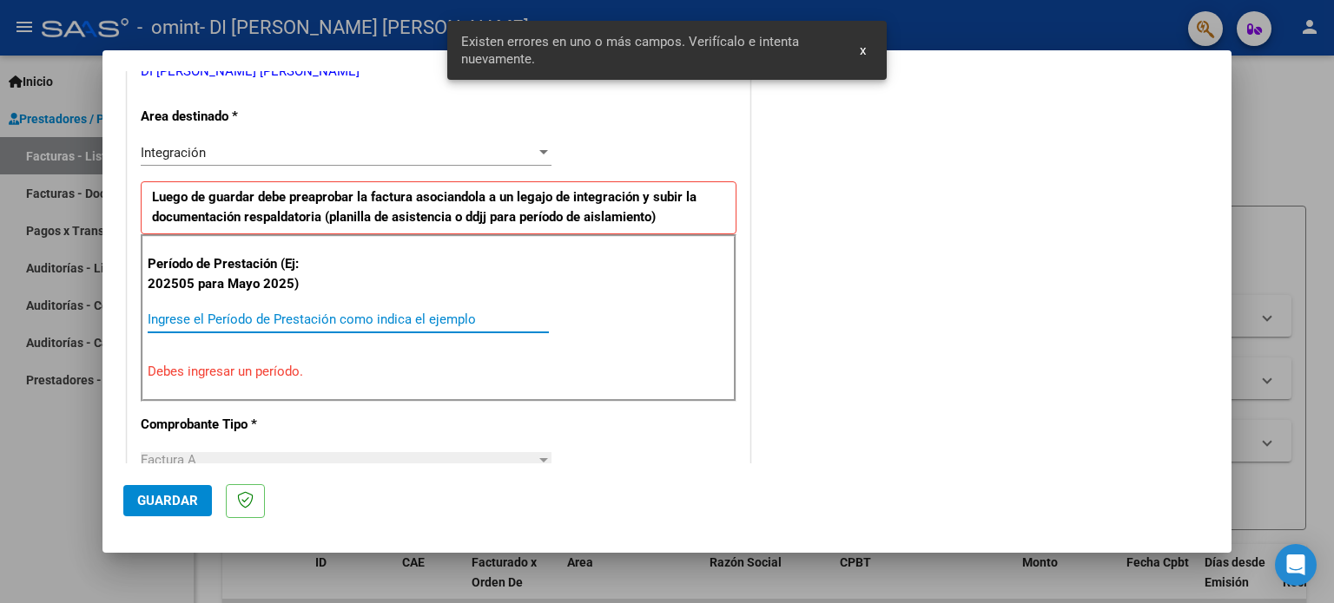
click at [203, 315] on input "Ingrese el Período de Prestación como indica el ejemplo" at bounding box center [348, 320] width 401 height 16
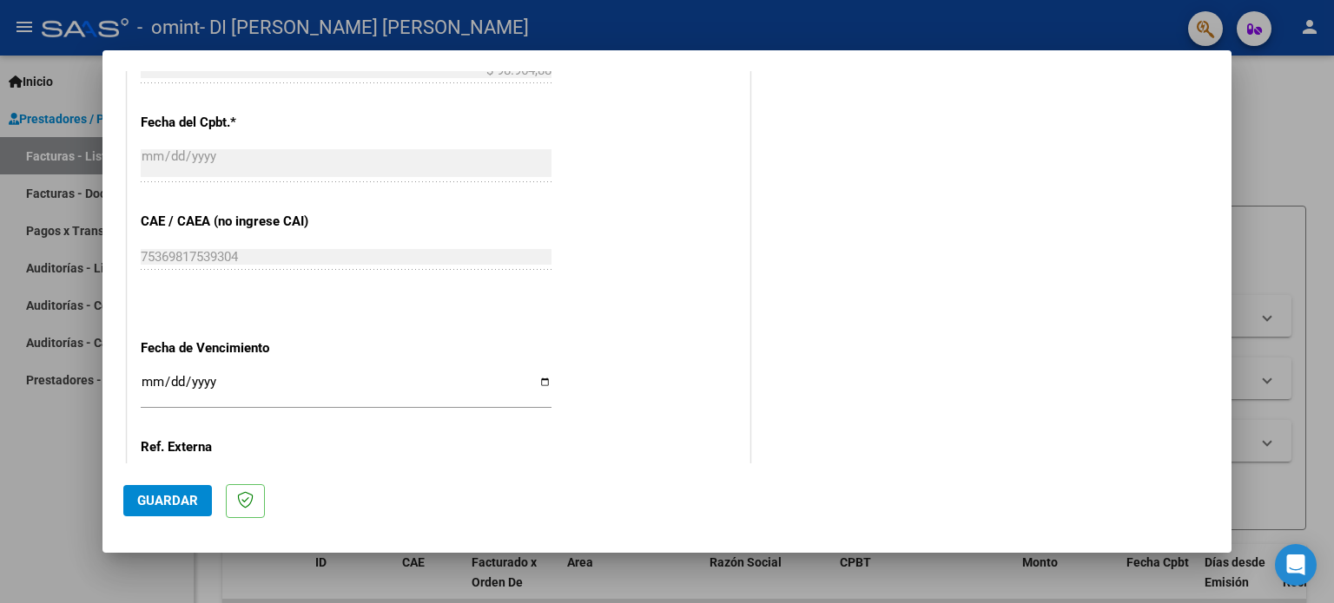
scroll to position [808, 0]
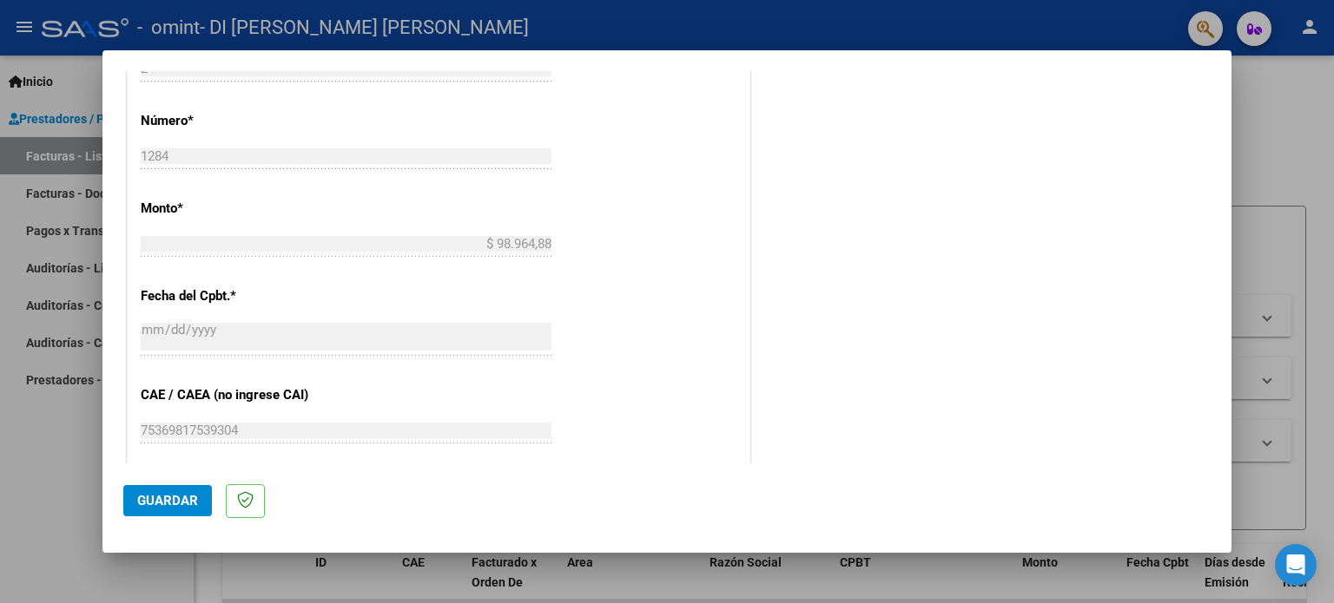
type input "202507"
click at [167, 508] on span "Guardar" at bounding box center [167, 501] width 61 height 16
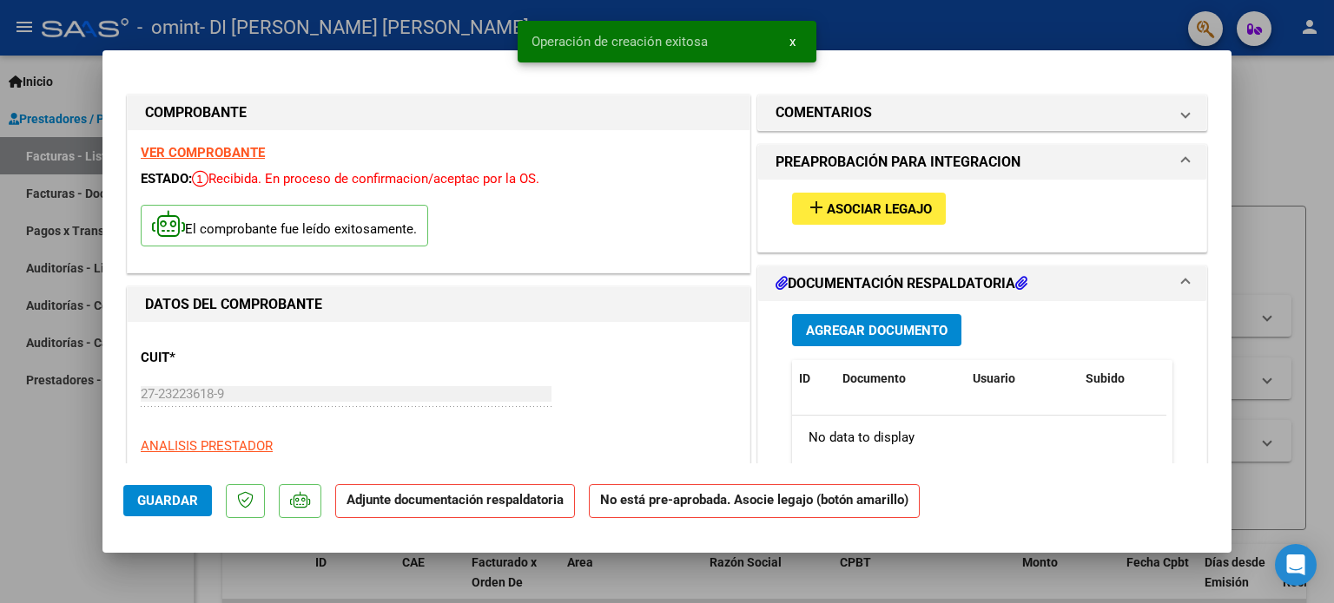
click at [871, 202] on span "Asociar Legajo" at bounding box center [879, 209] width 105 height 16
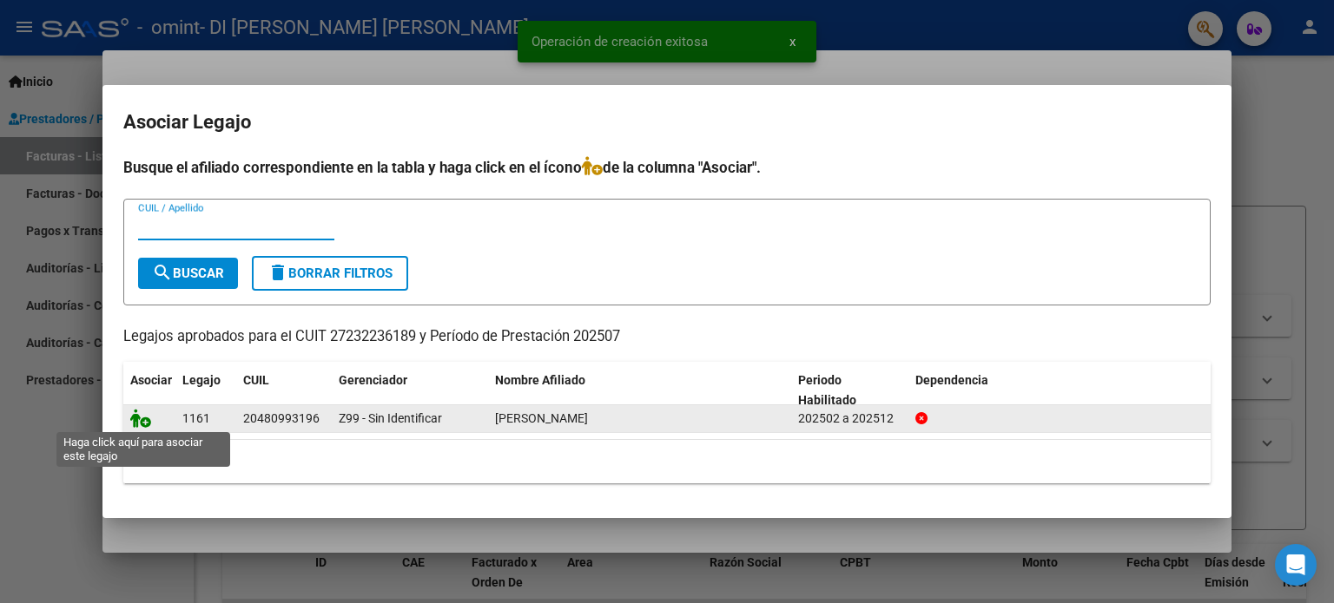
click at [143, 414] on icon at bounding box center [140, 418] width 21 height 19
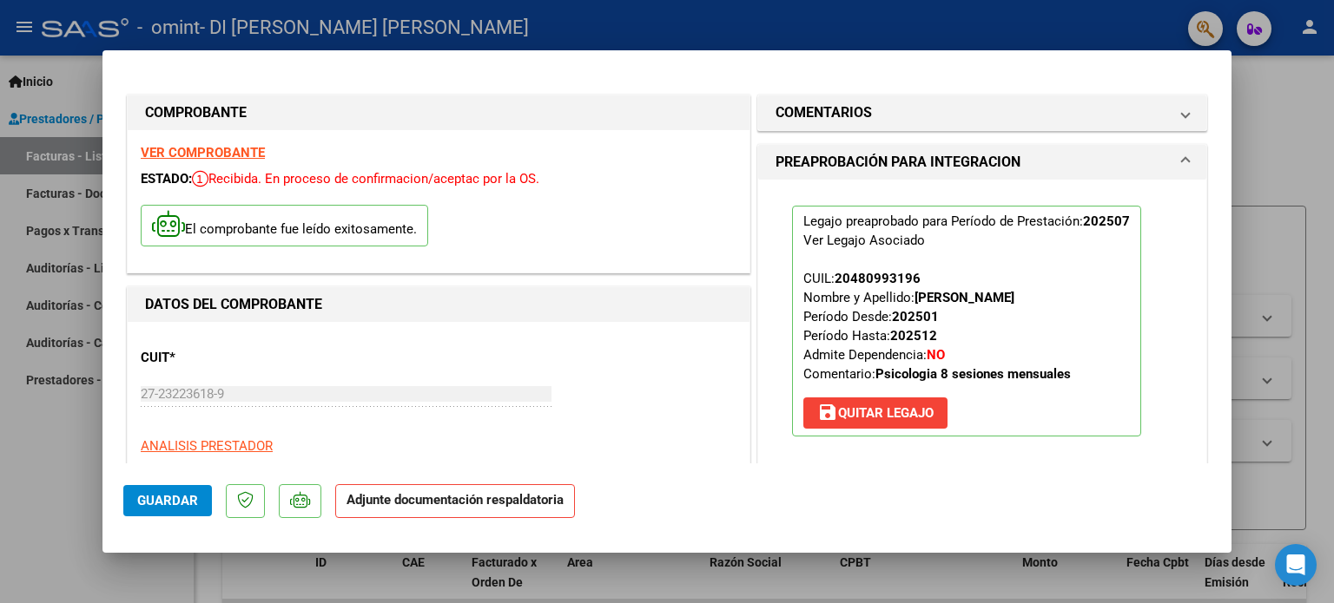
click at [524, 504] on strong "Adjunte documentación respaldatoria" at bounding box center [454, 500] width 217 height 16
click at [465, 503] on strong "Adjunte documentación respaldatoria" at bounding box center [454, 500] width 217 height 16
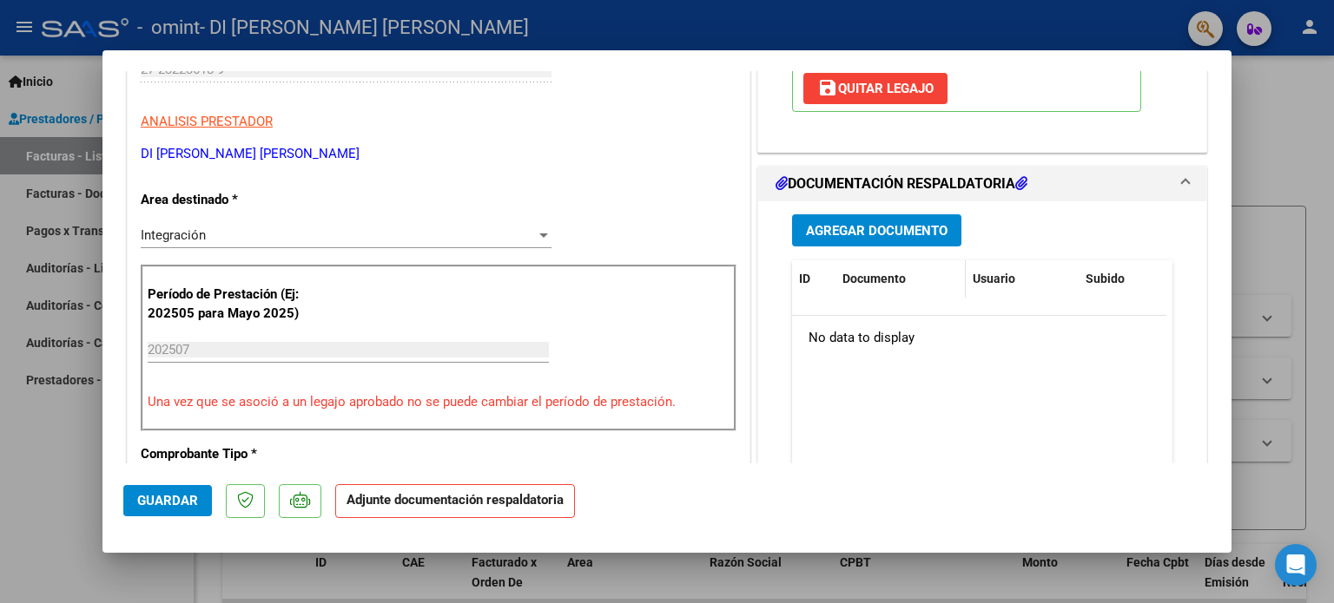
scroll to position [347, 0]
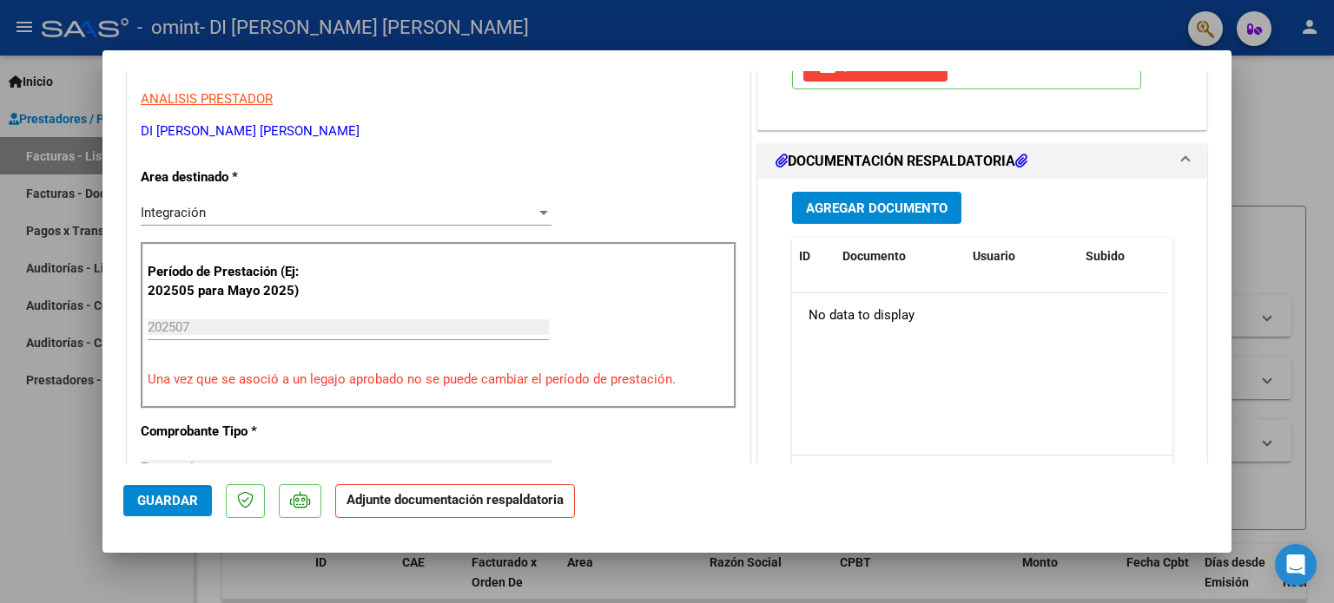
click at [866, 204] on span "Agregar Documento" at bounding box center [877, 209] width 142 height 16
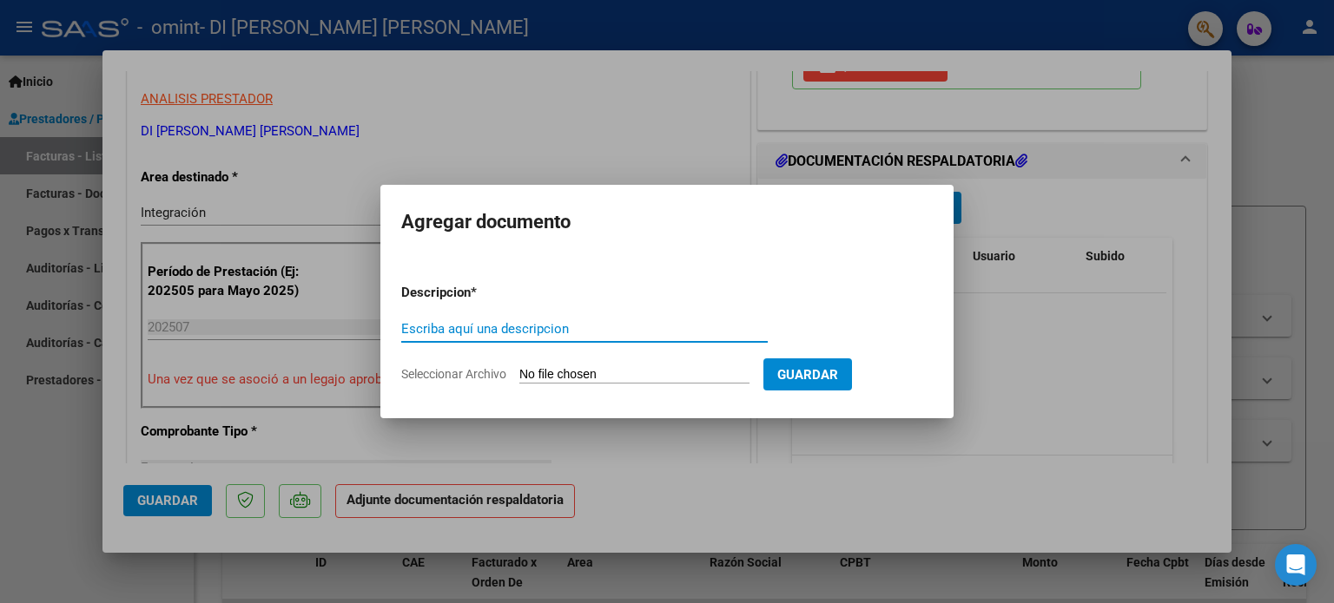
click at [546, 323] on input "Escriba aquí una descripcion" at bounding box center [584, 329] width 366 height 16
type input "ASISTENCIA"
click at [587, 375] on input "Seleccionar Archivo" at bounding box center [634, 375] width 230 height 16
type input "C:\fakepath\ASISTNCIA JULIO.pdf"
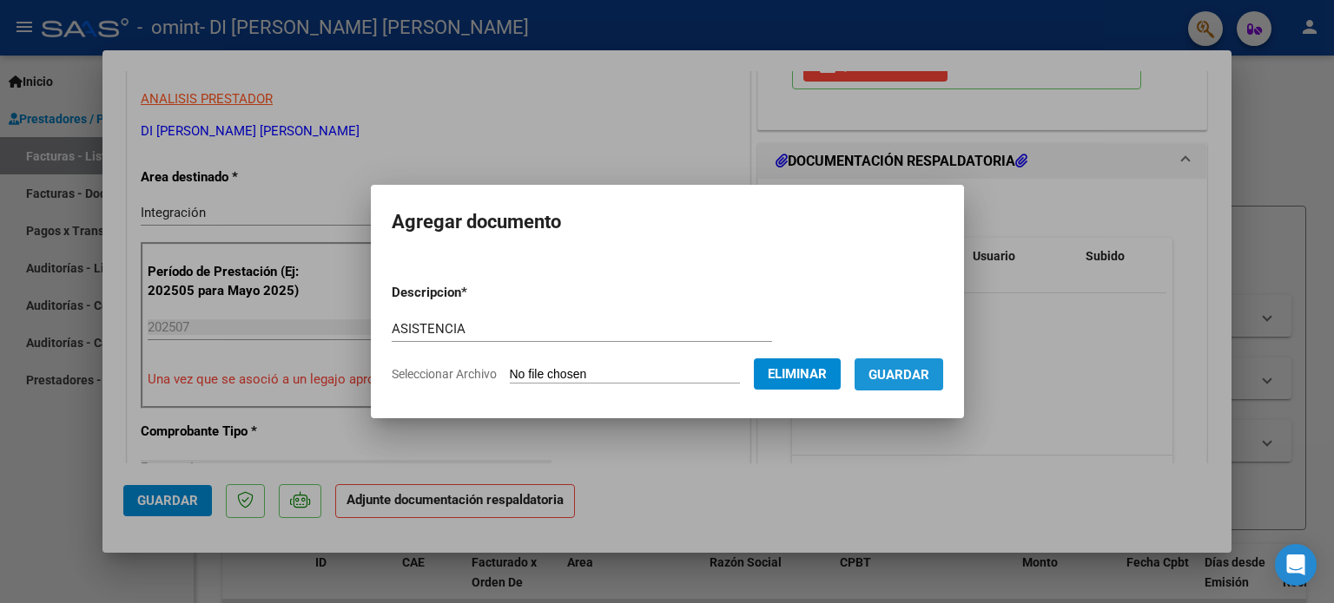
click at [913, 367] on span "Guardar" at bounding box center [898, 375] width 61 height 16
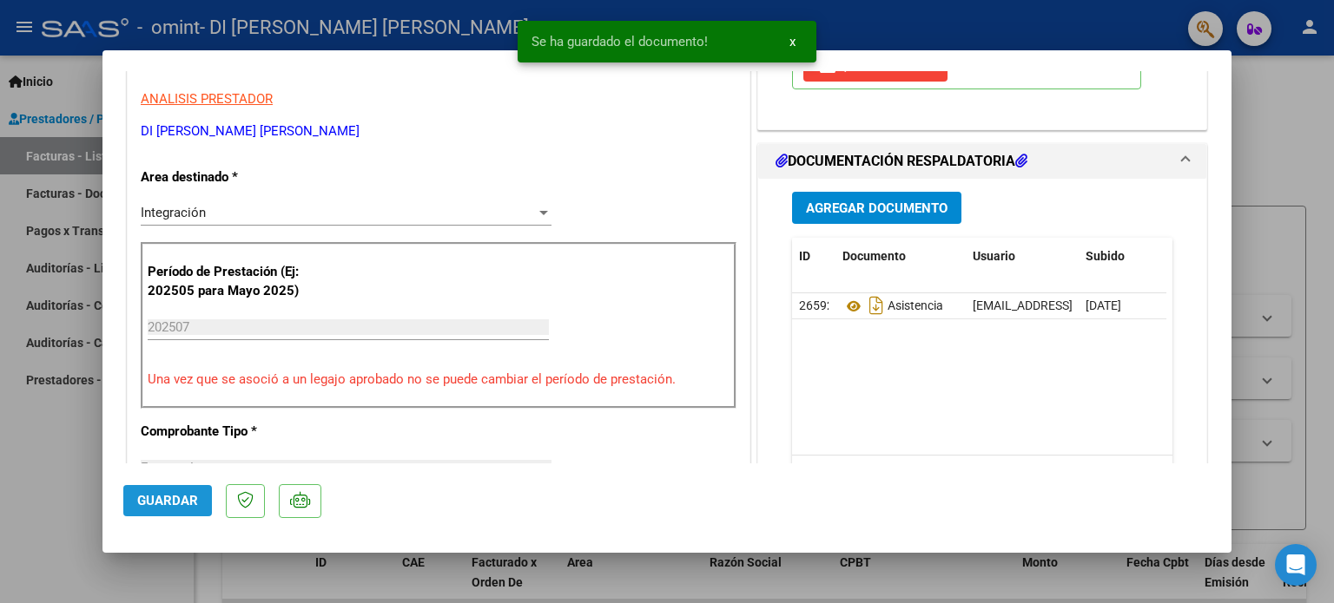
click at [184, 501] on span "Guardar" at bounding box center [167, 501] width 61 height 16
click at [1289, 129] on div at bounding box center [667, 301] width 1334 height 603
type input "$ 0,00"
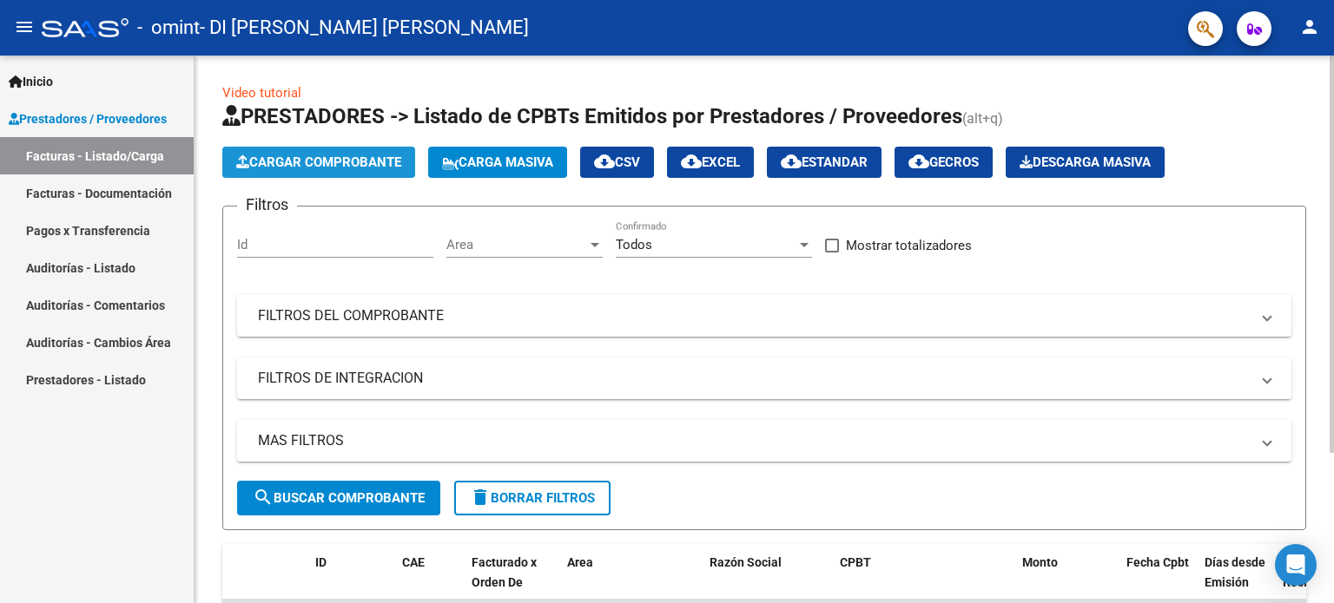
click at [356, 163] on span "Cargar Comprobante" at bounding box center [318, 163] width 165 height 16
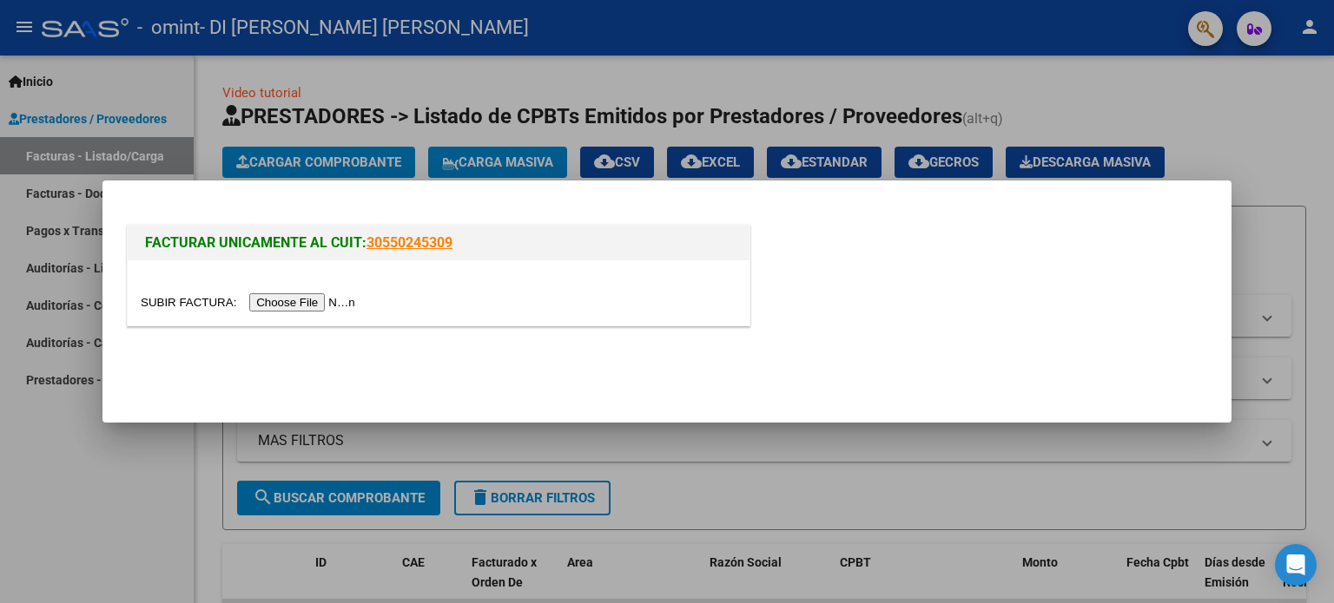
click at [323, 307] on input "file" at bounding box center [251, 302] width 220 height 18
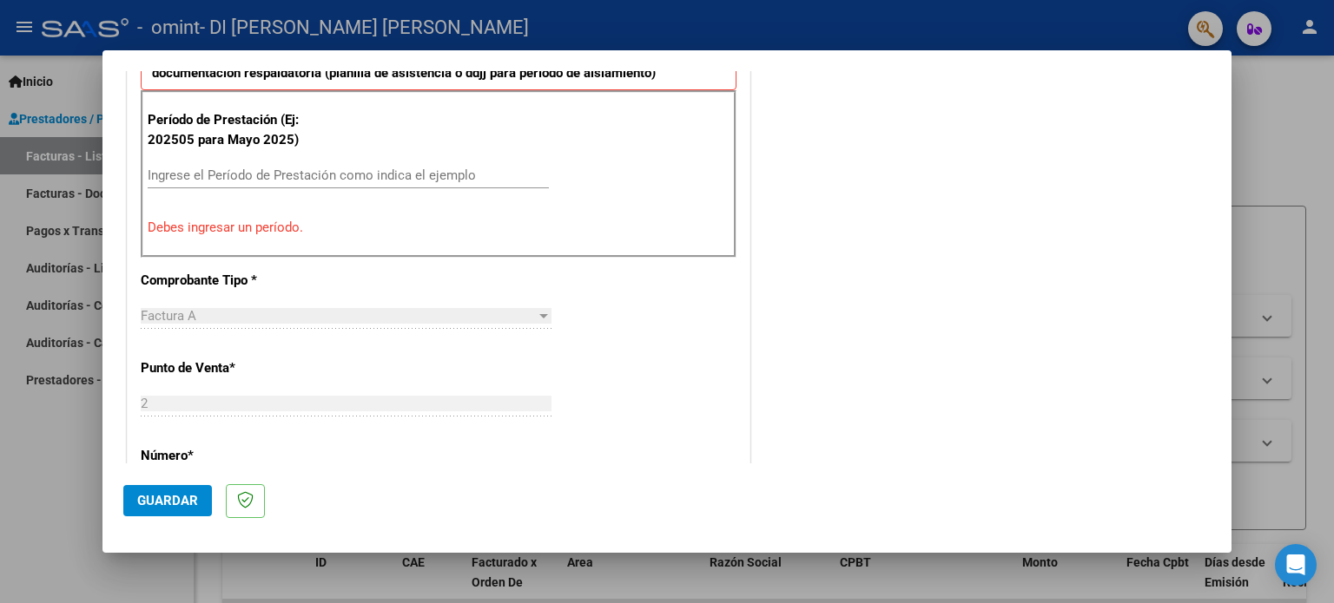
scroll to position [521, 0]
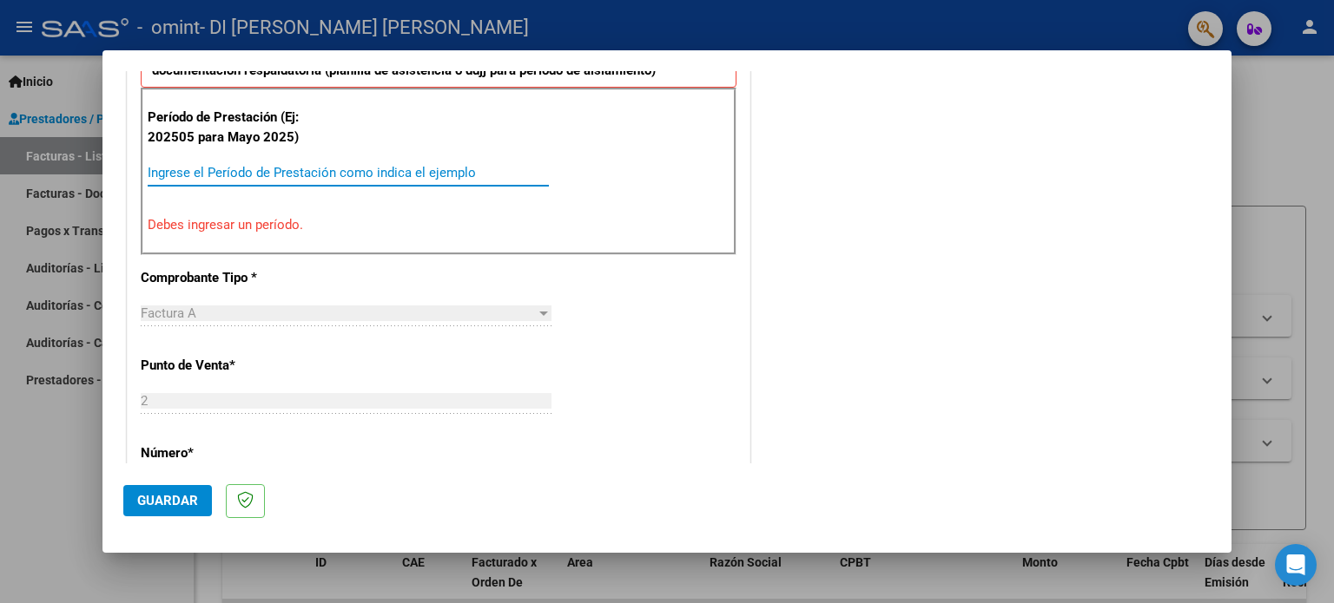
click at [229, 165] on input "Ingrese el Período de Prestación como indica el ejemplo" at bounding box center [348, 173] width 401 height 16
type input "0"
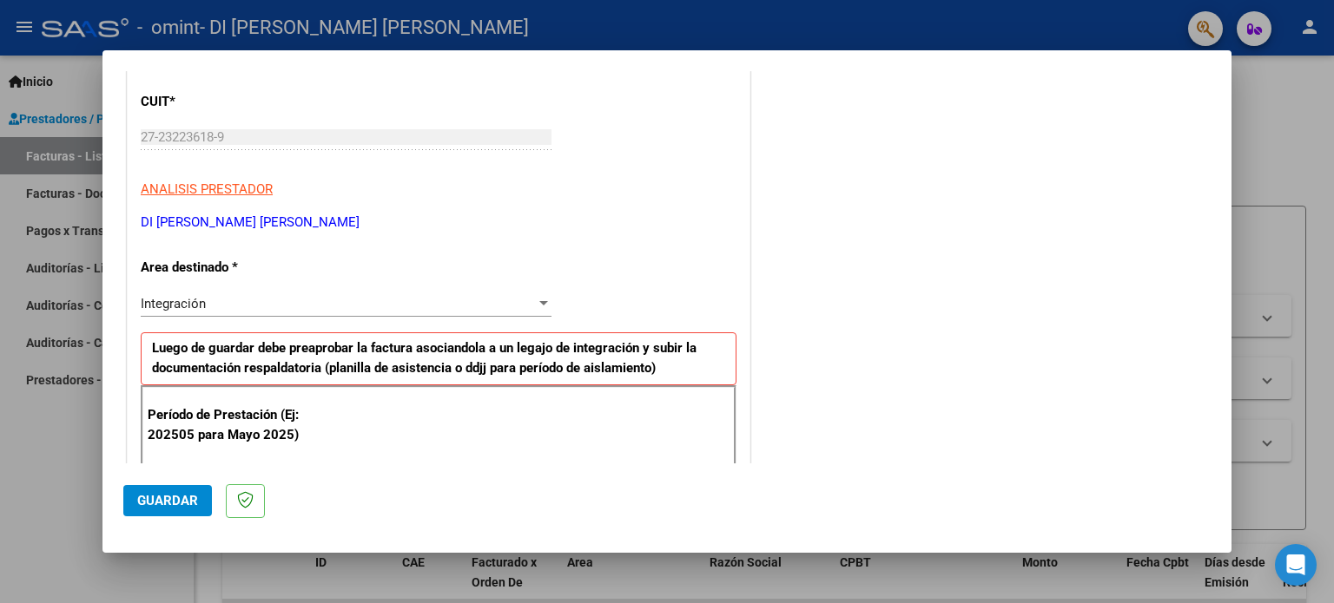
scroll to position [0, 0]
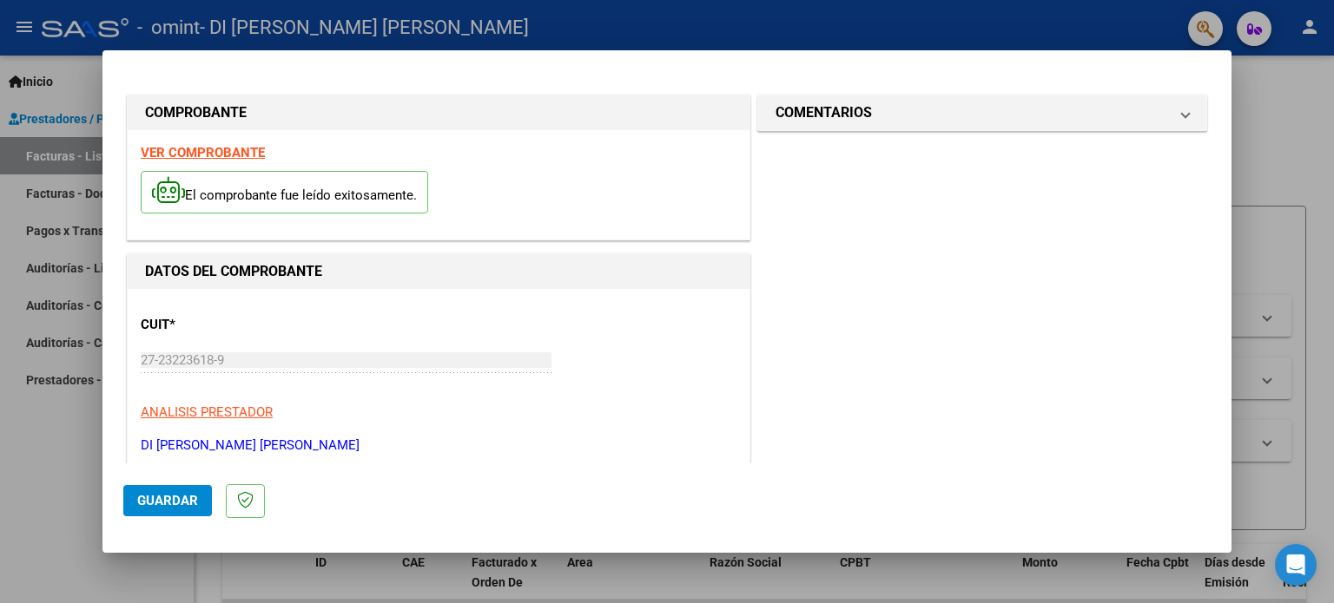
type input "202508"
click at [256, 152] on strong "VER COMPROBANTE" at bounding box center [203, 153] width 124 height 16
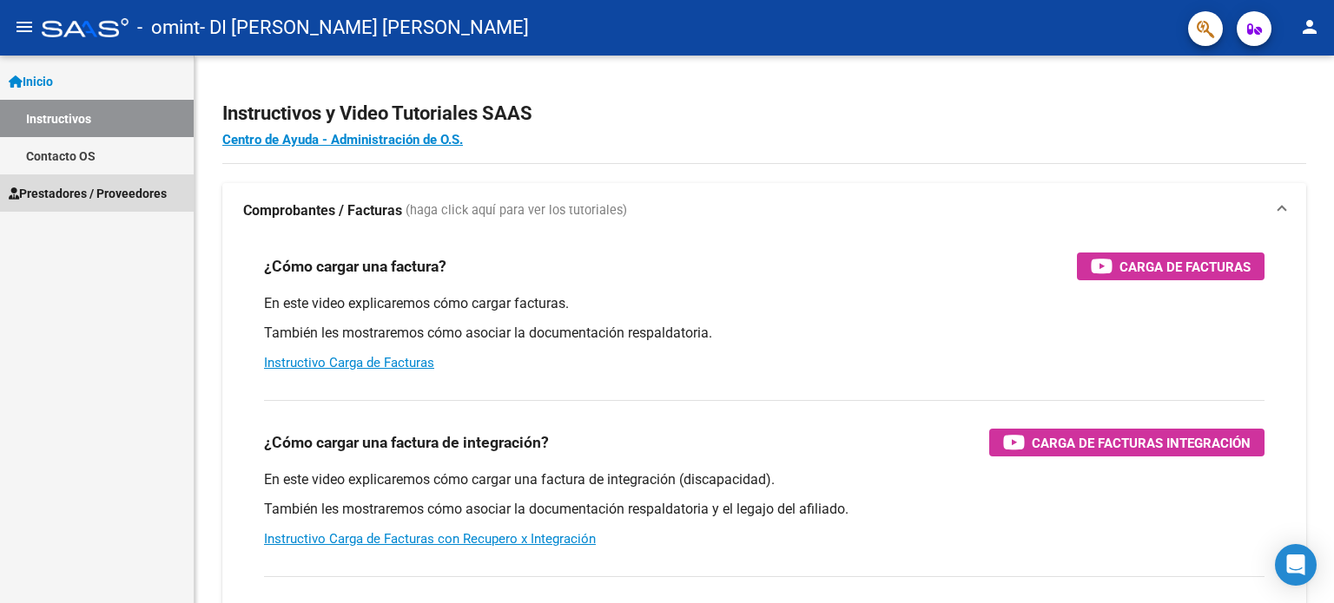
click at [98, 195] on span "Prestadores / Proveedores" at bounding box center [88, 193] width 158 height 19
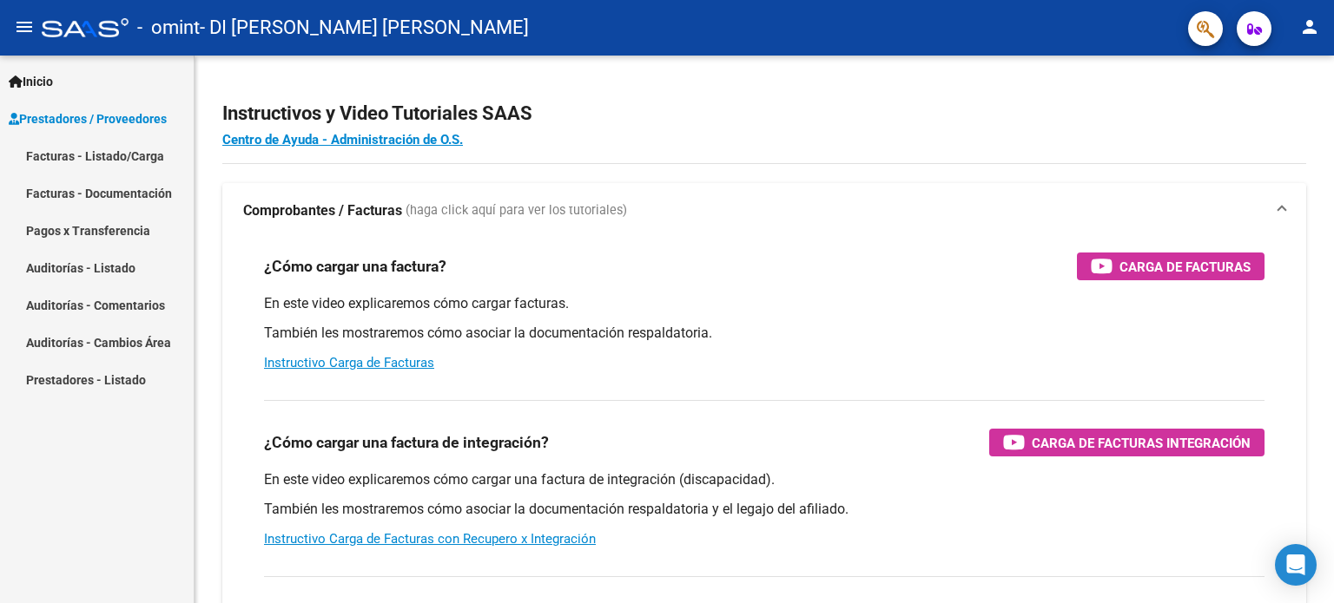
click at [128, 156] on link "Facturas - Listado/Carga" at bounding box center [97, 155] width 194 height 37
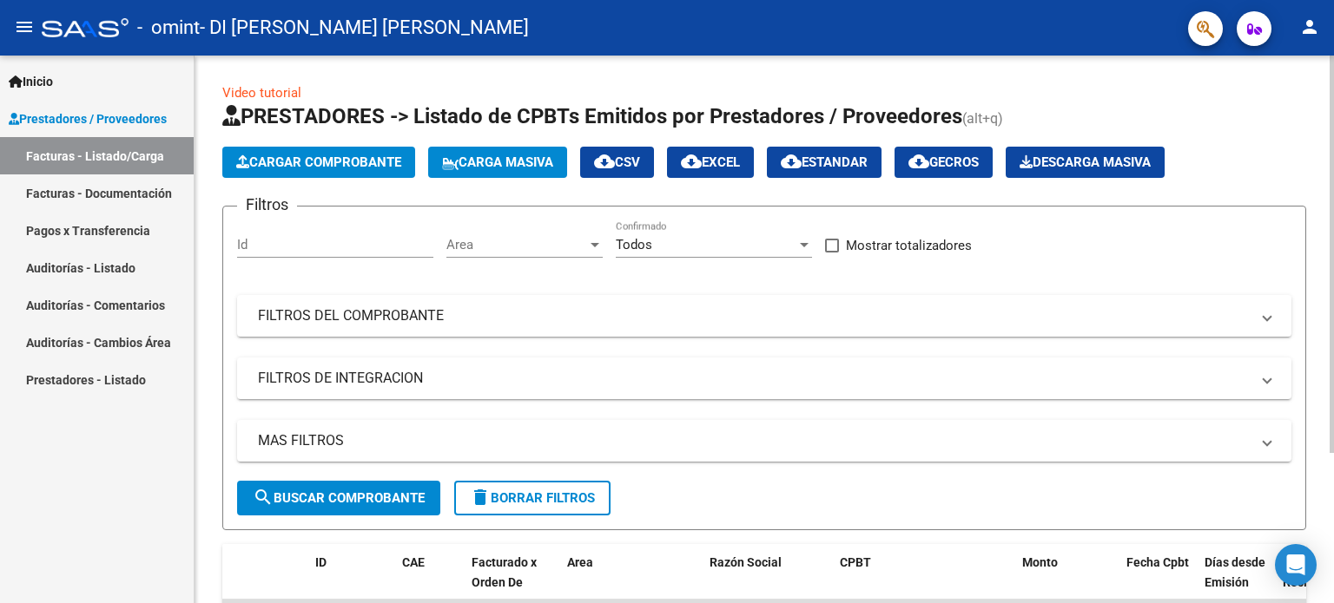
click at [370, 161] on span "Cargar Comprobante" at bounding box center [318, 163] width 165 height 16
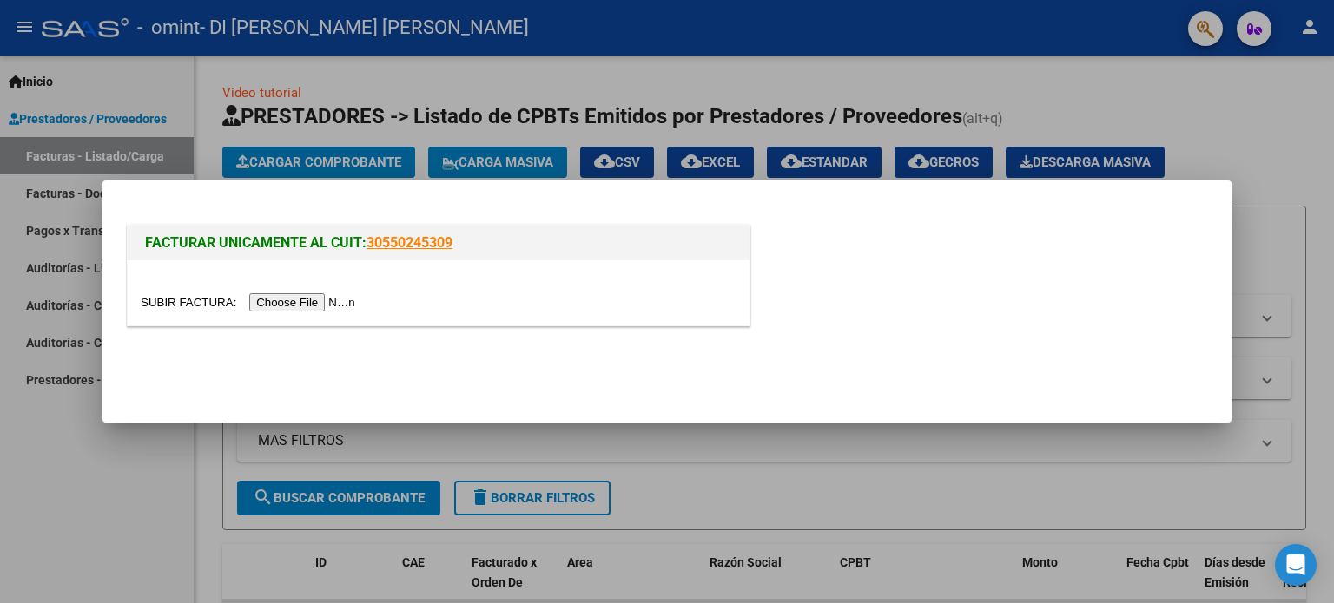
click at [293, 300] on input "file" at bounding box center [251, 302] width 220 height 18
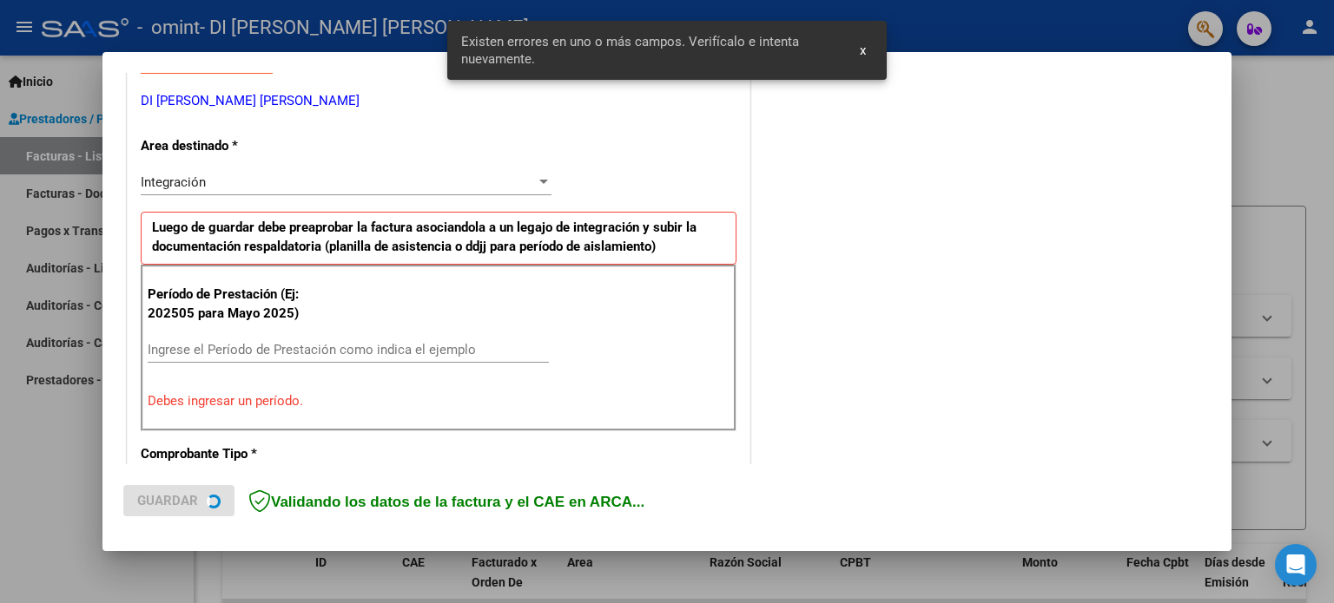
scroll to position [374, 0]
